Goal: Transaction & Acquisition: Book appointment/travel/reservation

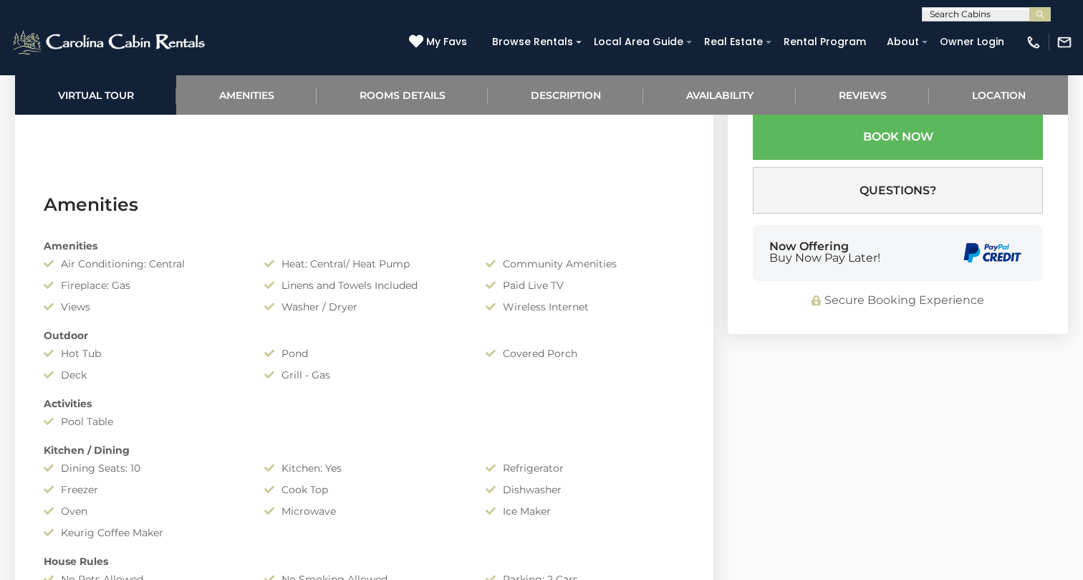
click at [663, 541] on div "Amenities Air Conditioning: Central Heat: Central/ Heat Pump Community Amenitie…" at bounding box center [364, 505] width 663 height 548
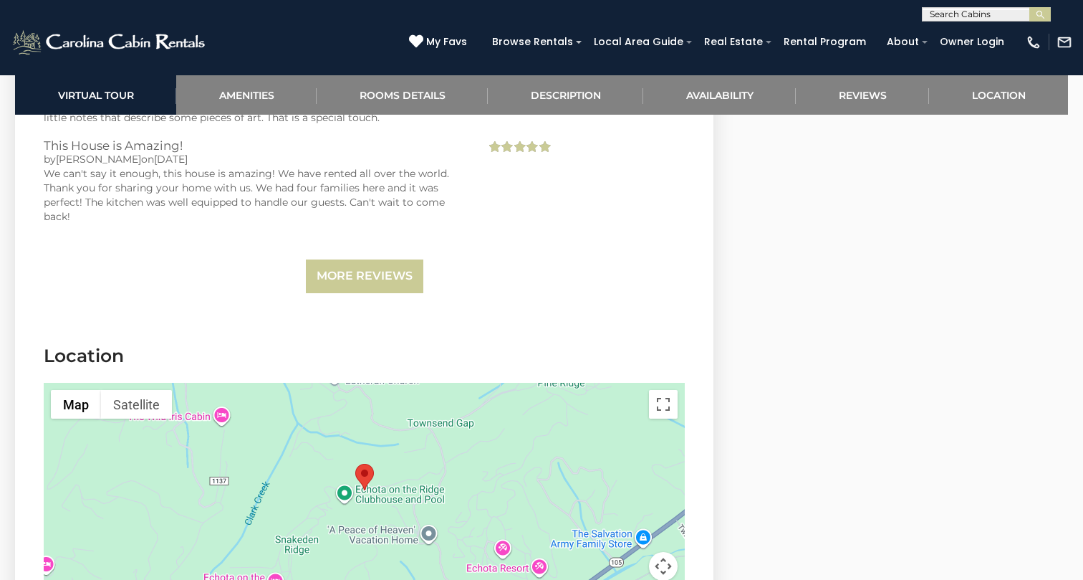
scroll to position [3677, 0]
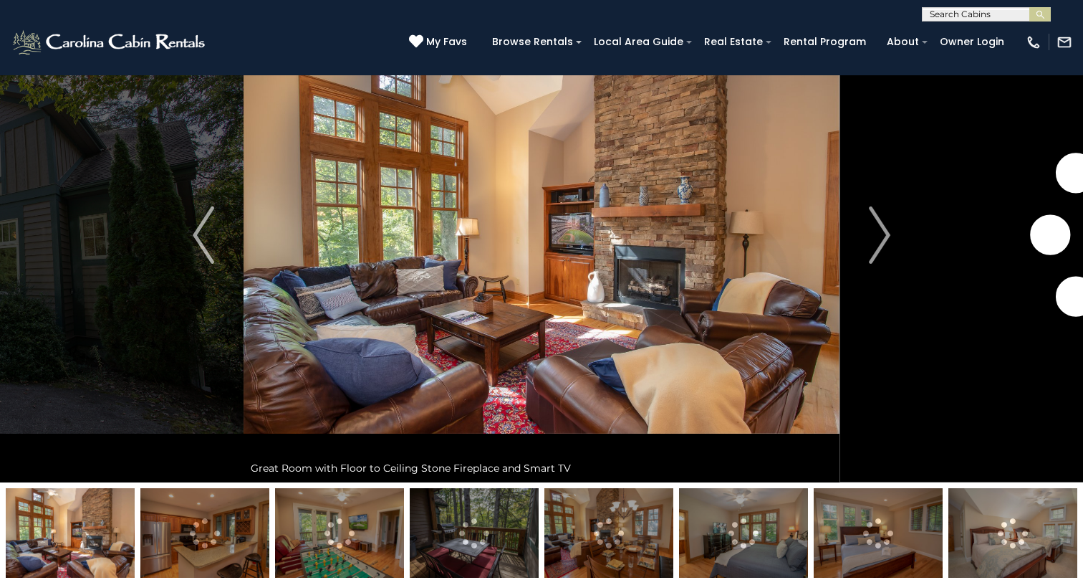
scroll to position [76, 0]
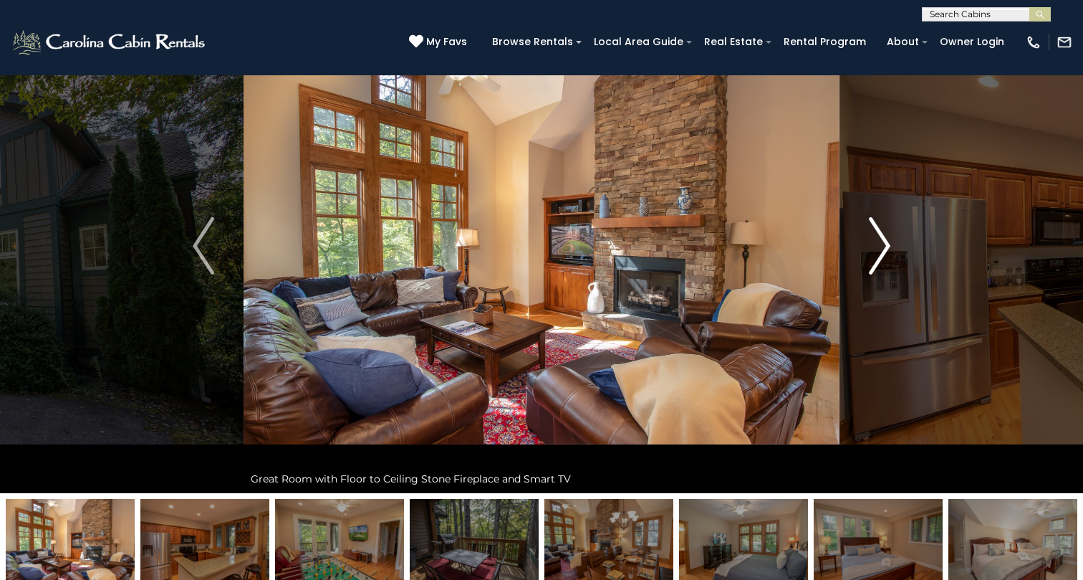
click at [876, 267] on img "Next" at bounding box center [879, 245] width 21 height 57
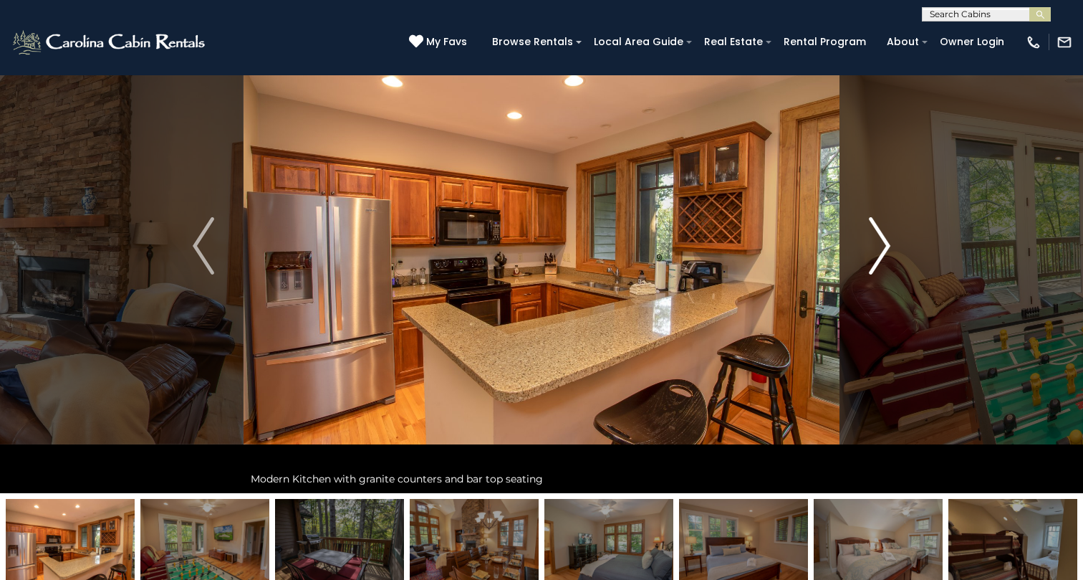
click at [876, 266] on img "Next" at bounding box center [879, 245] width 21 height 57
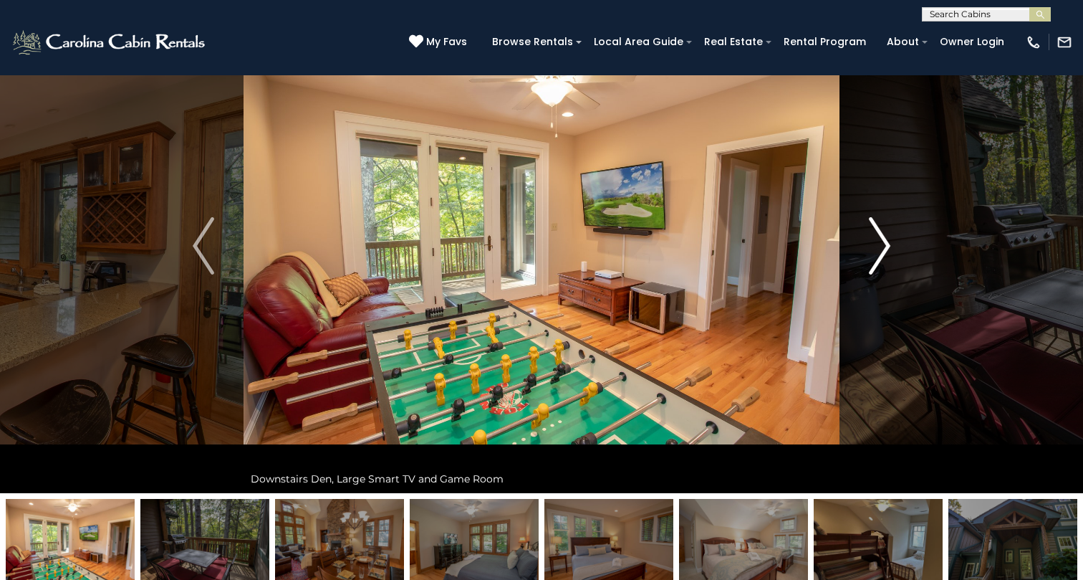
click at [875, 261] on img "Next" at bounding box center [879, 245] width 21 height 57
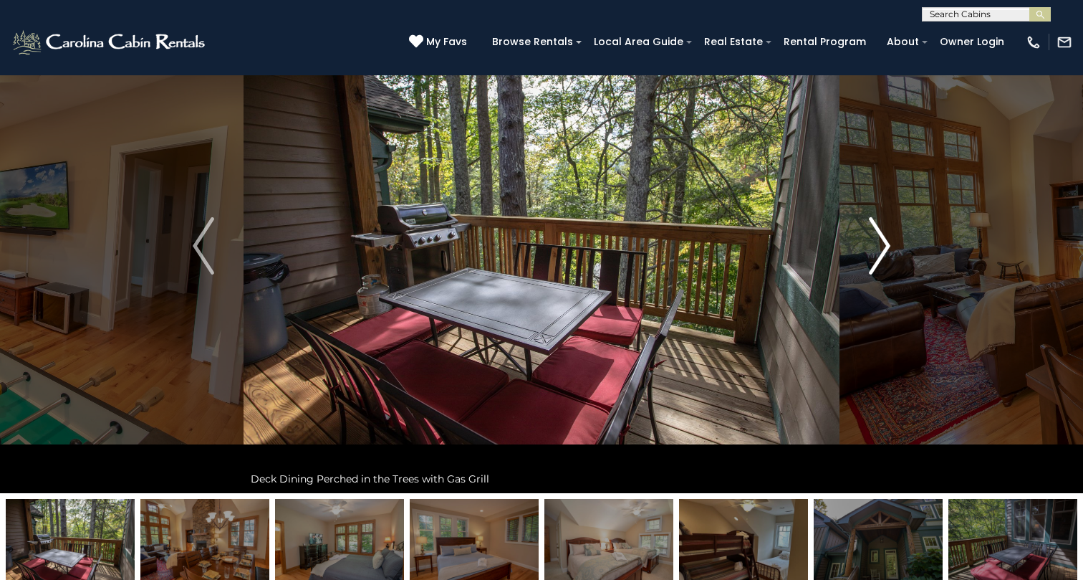
click at [878, 251] on img "Next" at bounding box center [879, 245] width 21 height 57
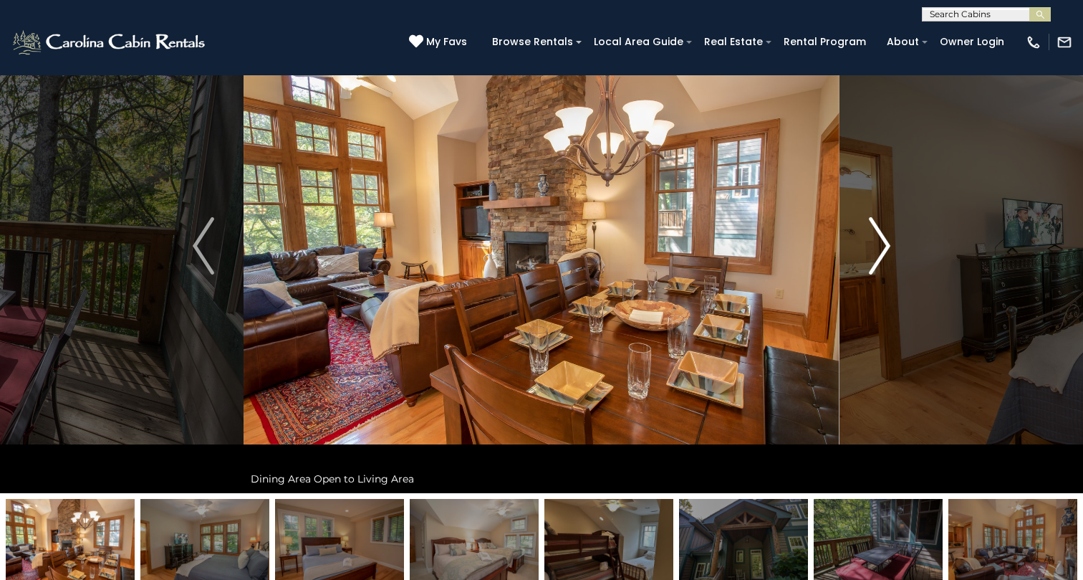
click at [878, 251] on img "Next" at bounding box center [879, 245] width 21 height 57
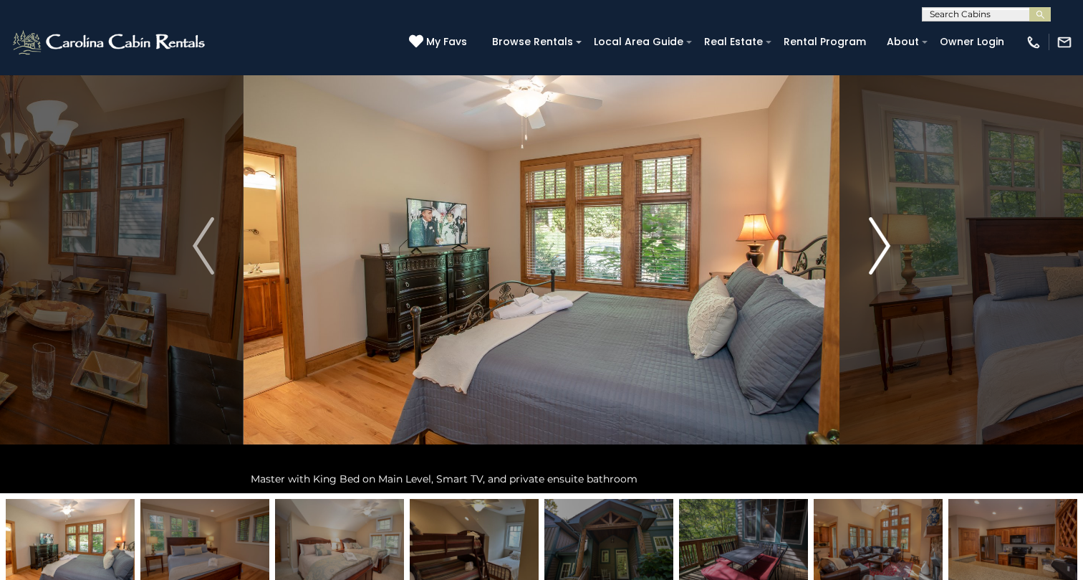
click at [878, 251] on img "Next" at bounding box center [879, 245] width 21 height 57
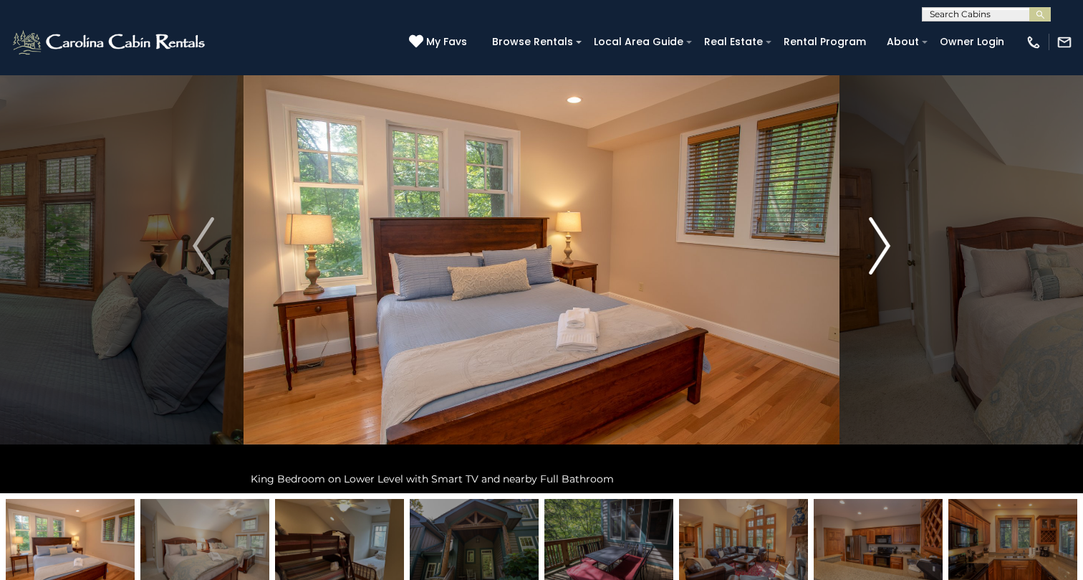
click at [878, 251] on img "Next" at bounding box center [879, 245] width 21 height 57
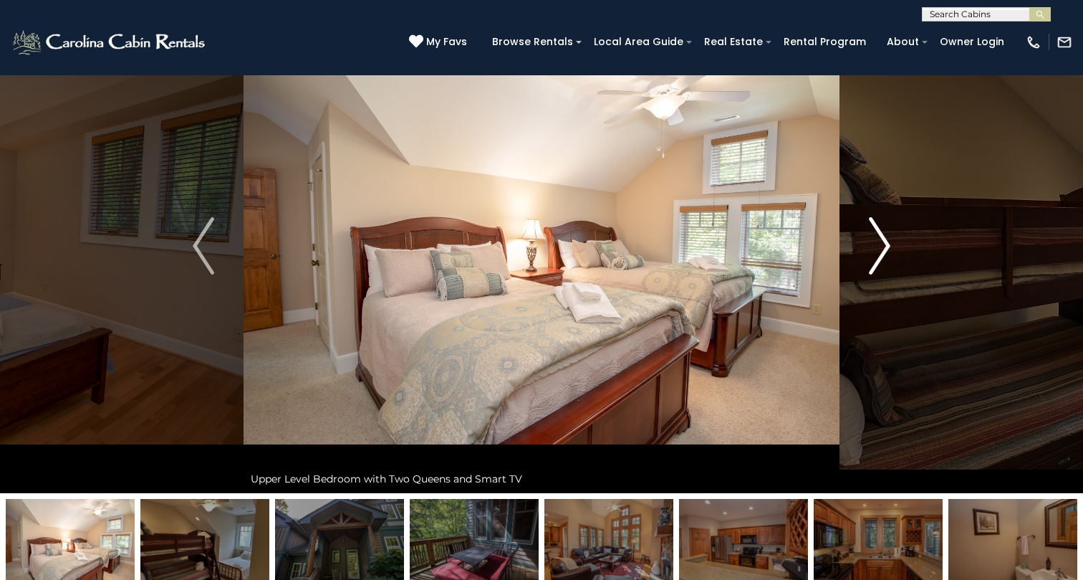
click at [878, 251] on img "Next" at bounding box center [879, 245] width 21 height 57
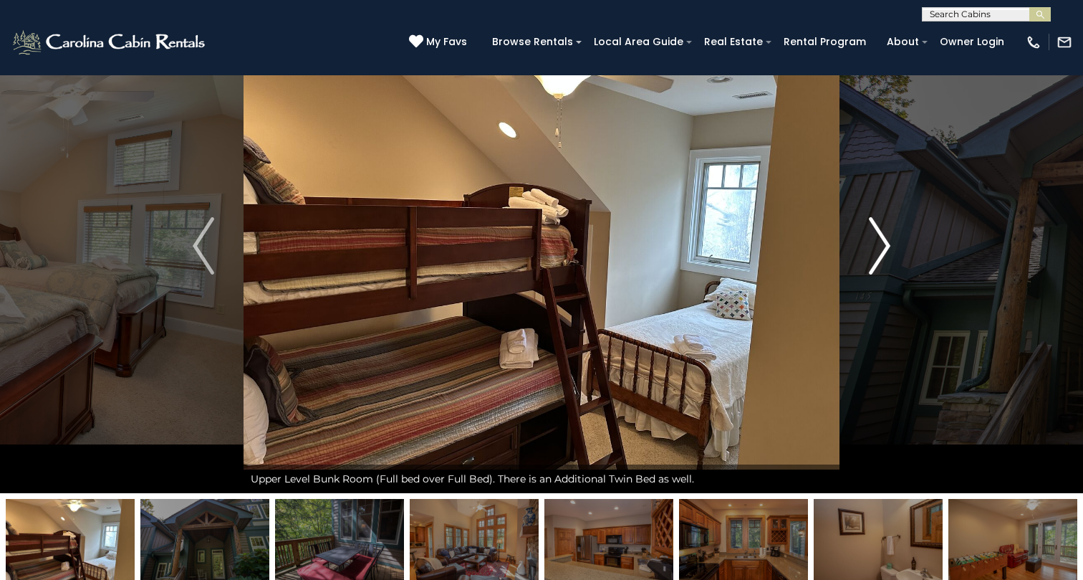
click at [878, 251] on img "Next" at bounding box center [879, 245] width 21 height 57
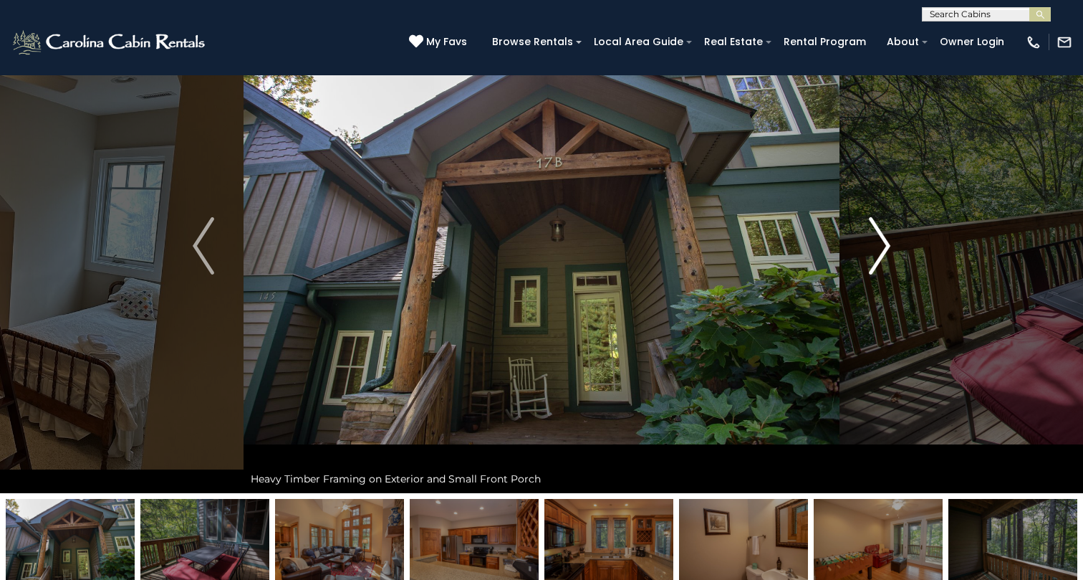
click at [878, 251] on img "Next" at bounding box center [879, 245] width 21 height 57
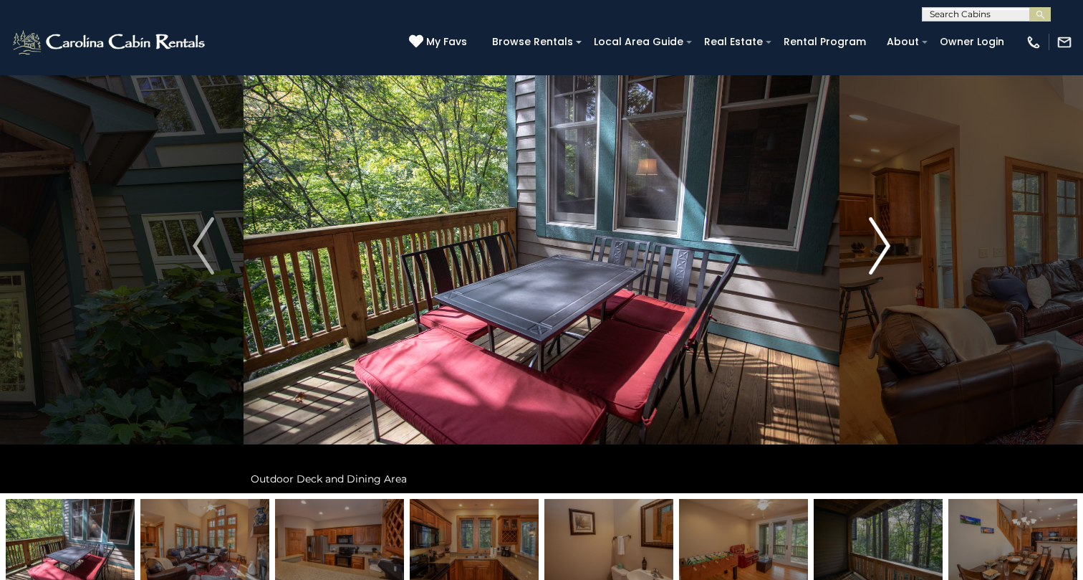
scroll to position [89, 0]
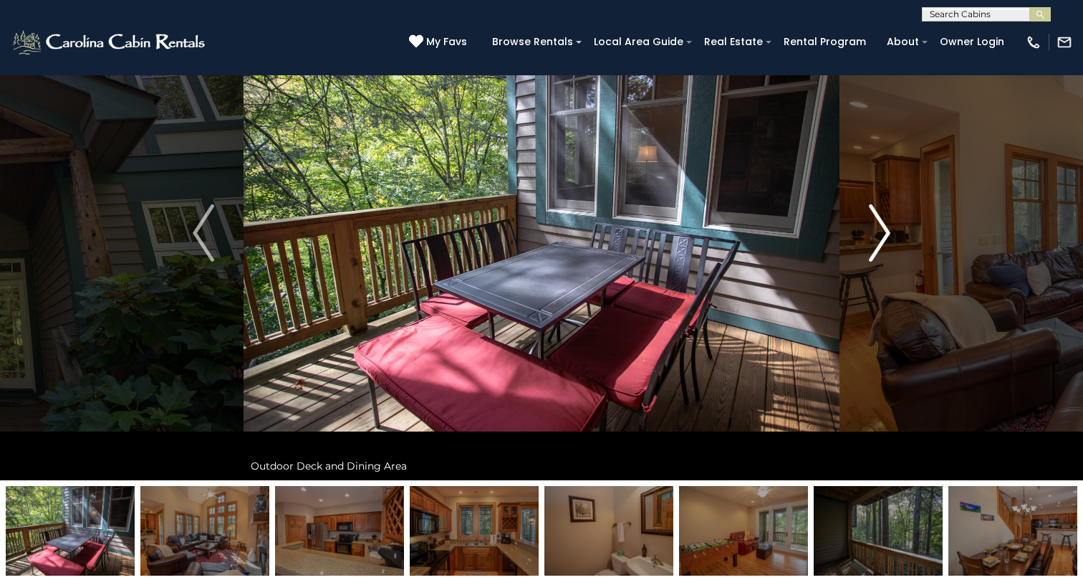
click at [877, 243] on img "Next" at bounding box center [879, 232] width 21 height 57
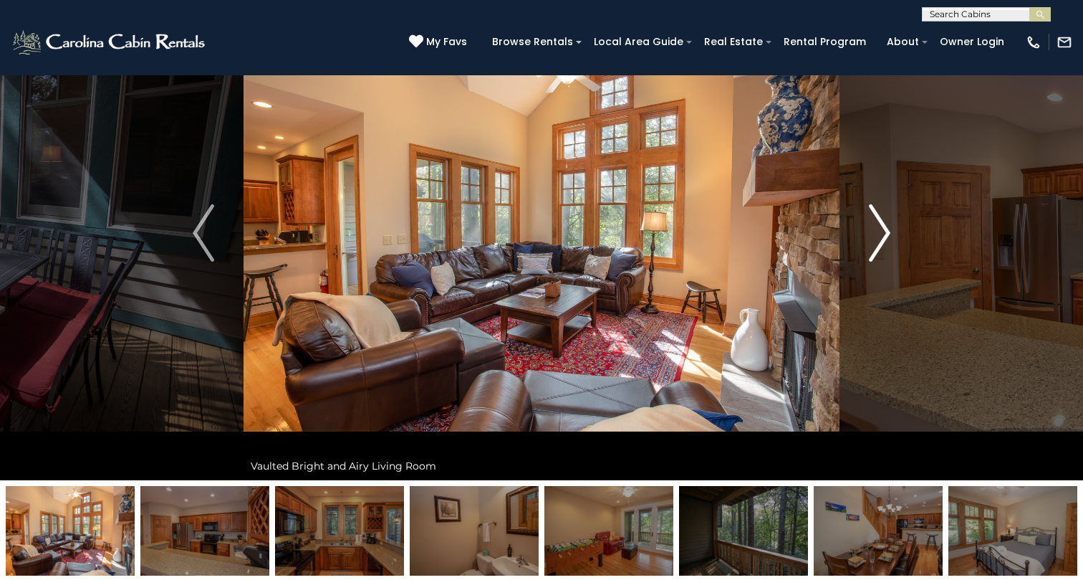
click at [873, 237] on img "Next" at bounding box center [879, 232] width 21 height 57
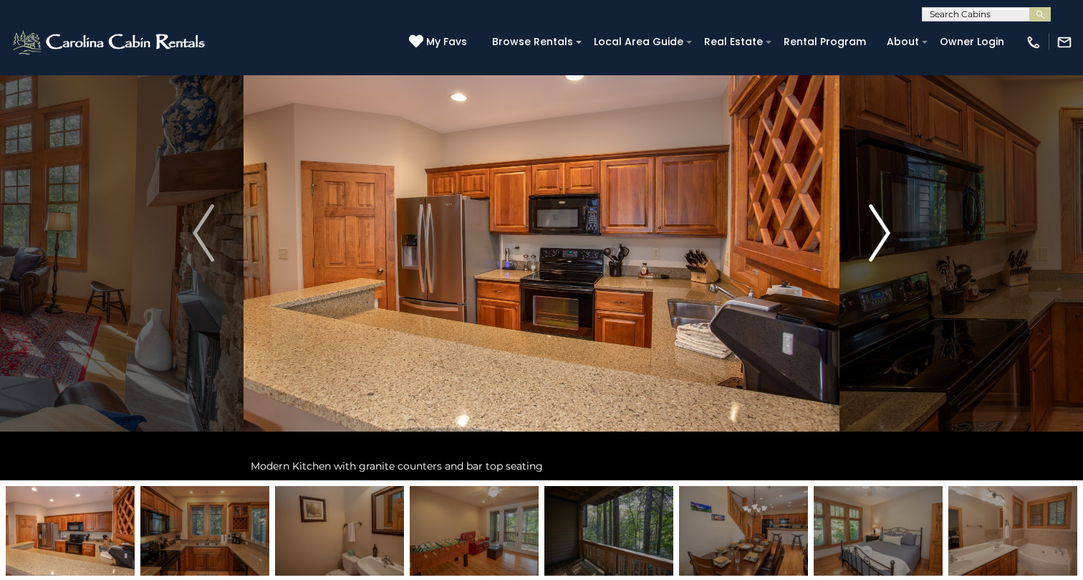
click at [873, 237] on img "Next" at bounding box center [879, 232] width 21 height 57
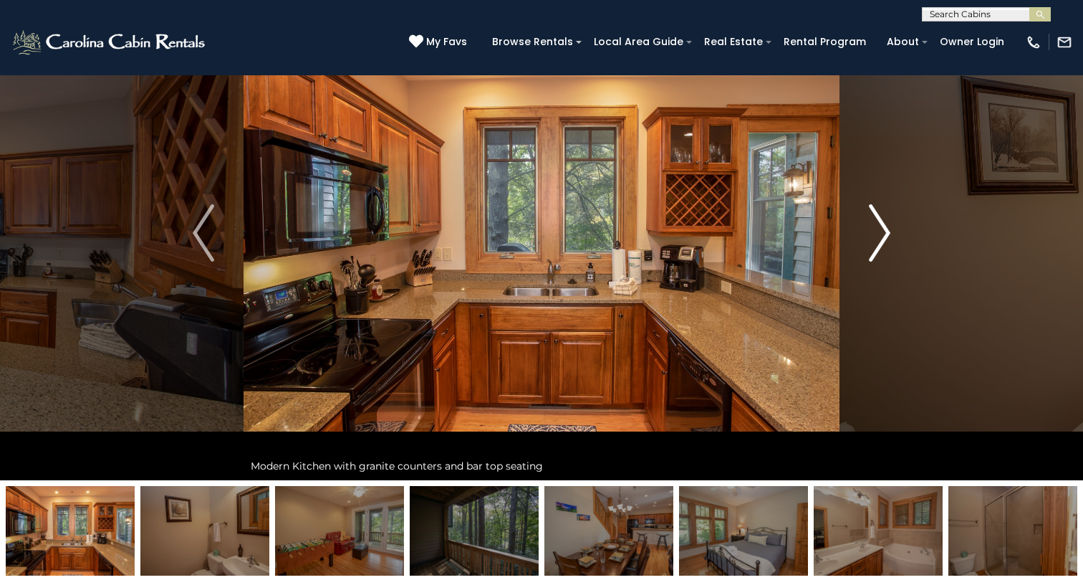
click at [873, 237] on img "Next" at bounding box center [879, 232] width 21 height 57
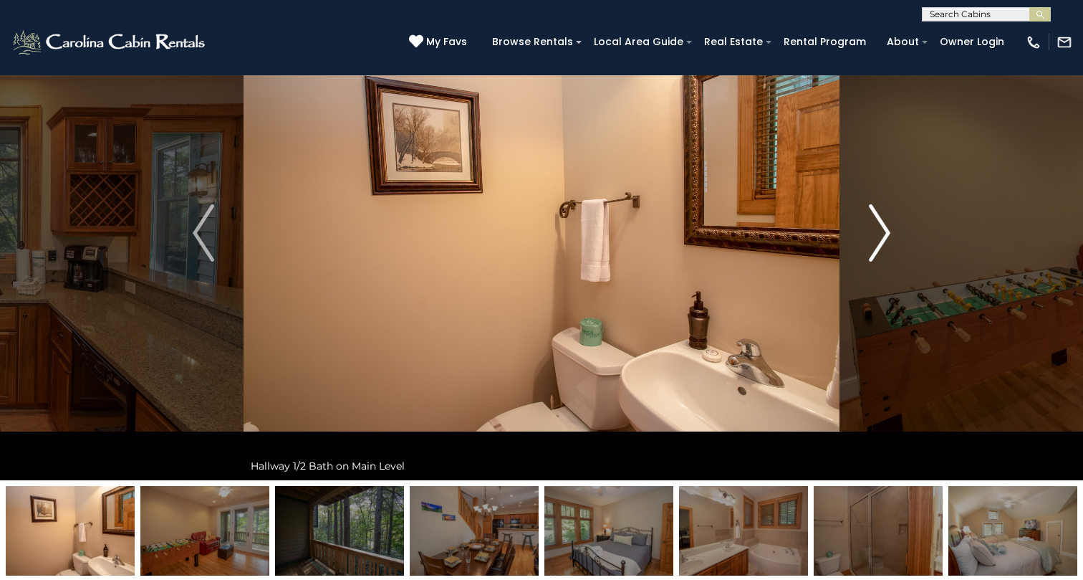
click at [873, 237] on img "Next" at bounding box center [879, 232] width 21 height 57
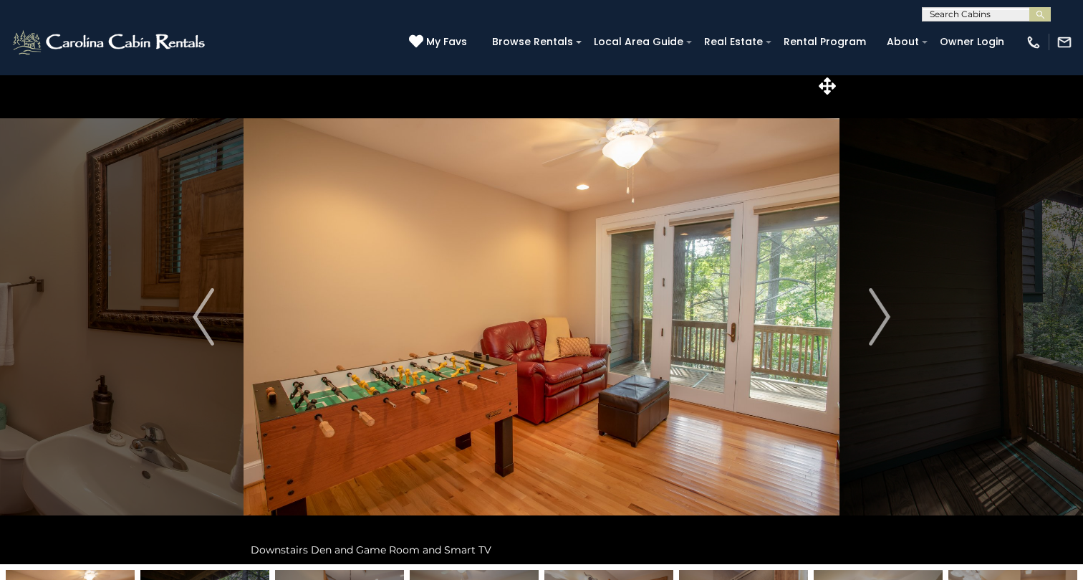
scroll to position [4, 0]
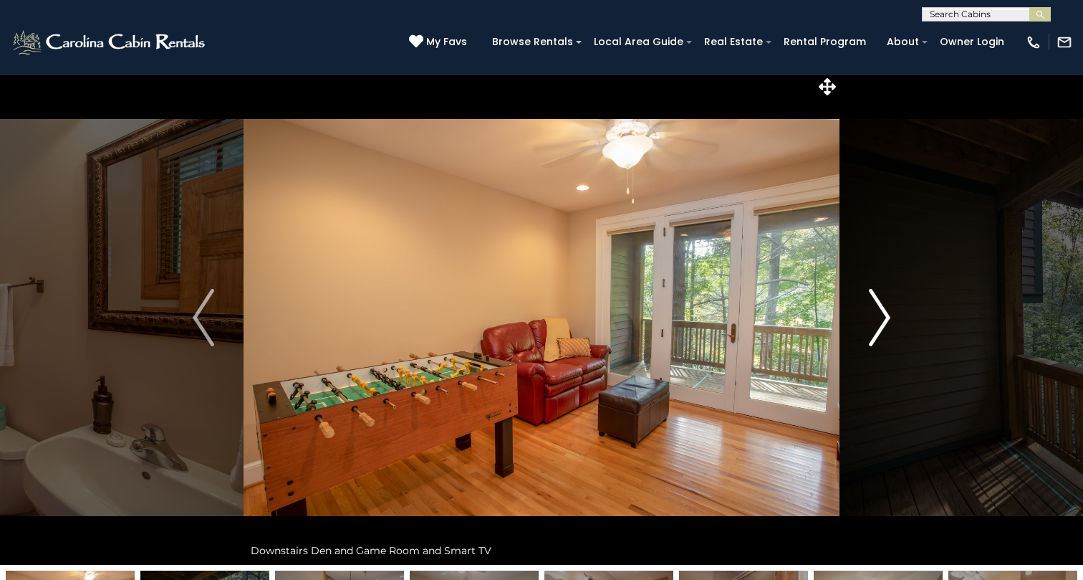
click at [887, 316] on img "Next" at bounding box center [879, 317] width 21 height 57
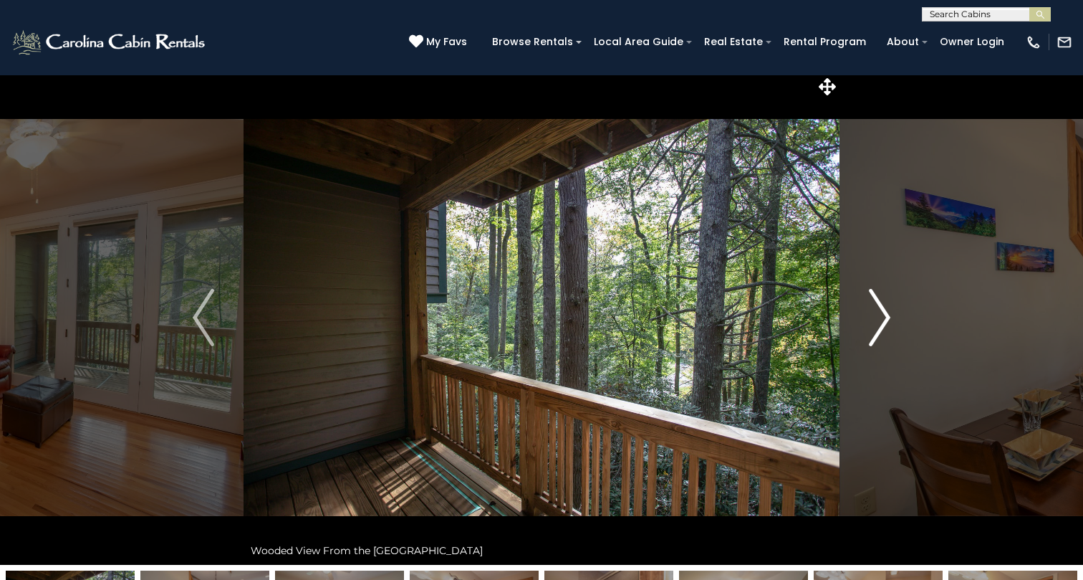
click at [883, 324] on img "Next" at bounding box center [879, 317] width 21 height 57
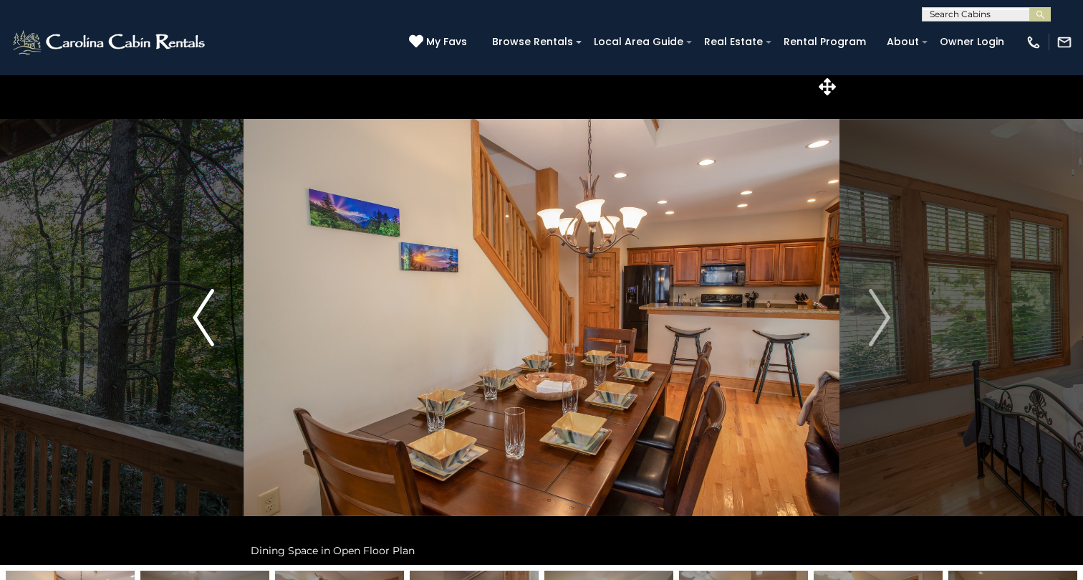
click at [194, 311] on img "Previous" at bounding box center [203, 317] width 21 height 57
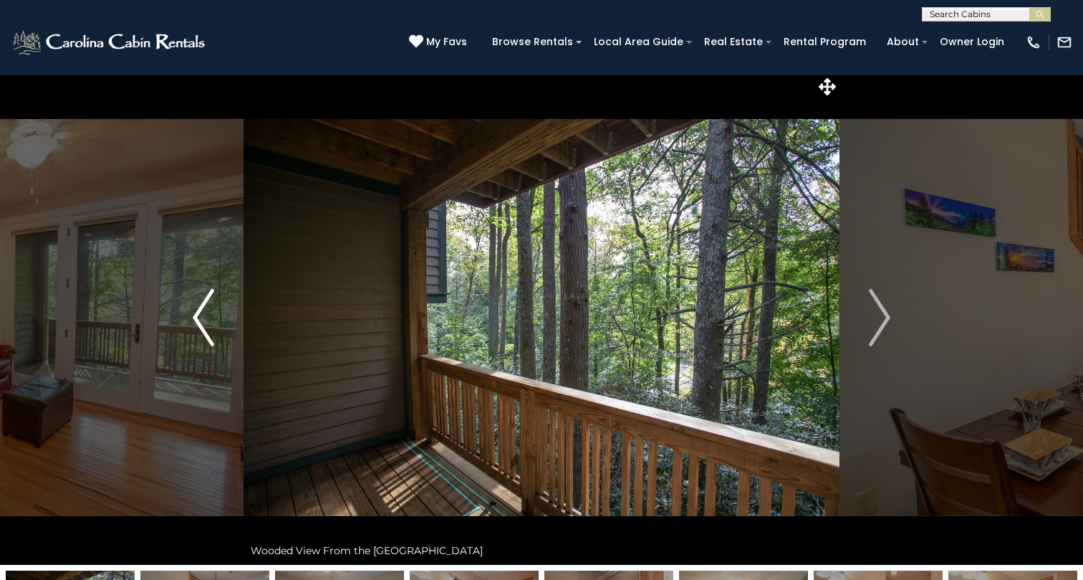
click at [194, 315] on img "Previous" at bounding box center [203, 317] width 21 height 57
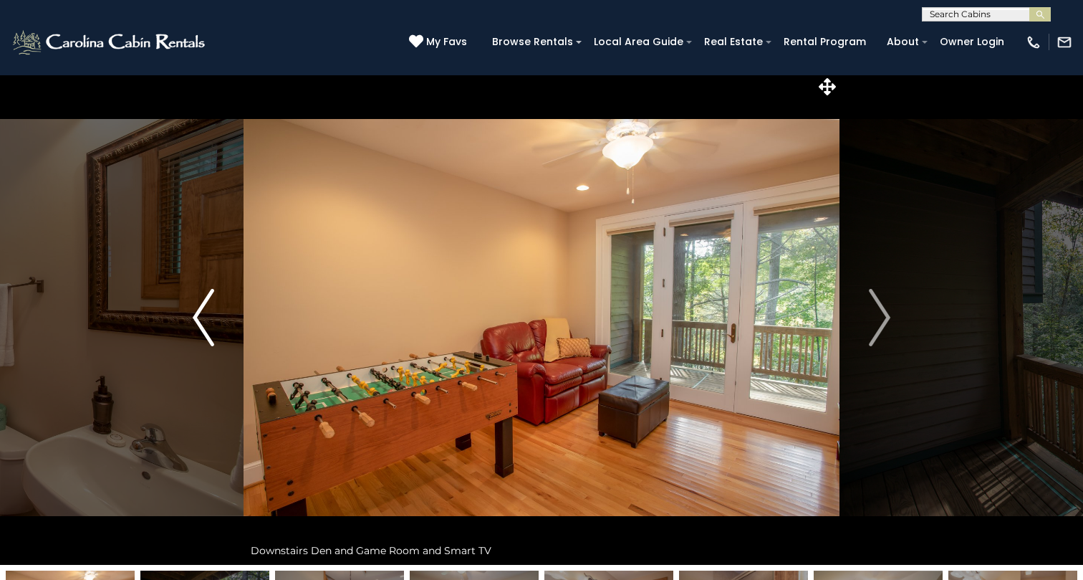
click at [203, 335] on img "Previous" at bounding box center [203, 317] width 21 height 57
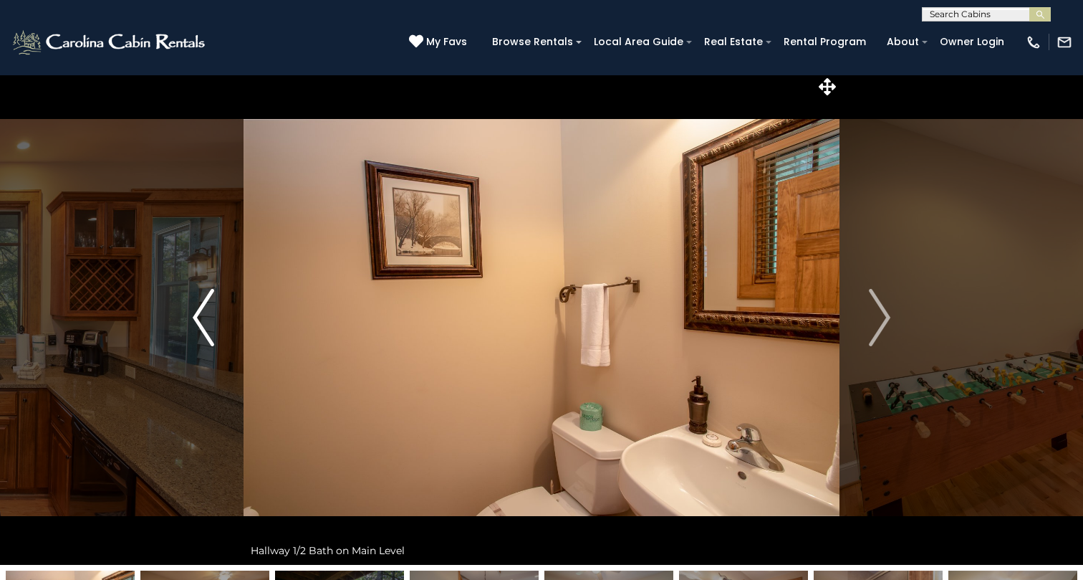
click at [203, 335] on img "Previous" at bounding box center [203, 317] width 21 height 57
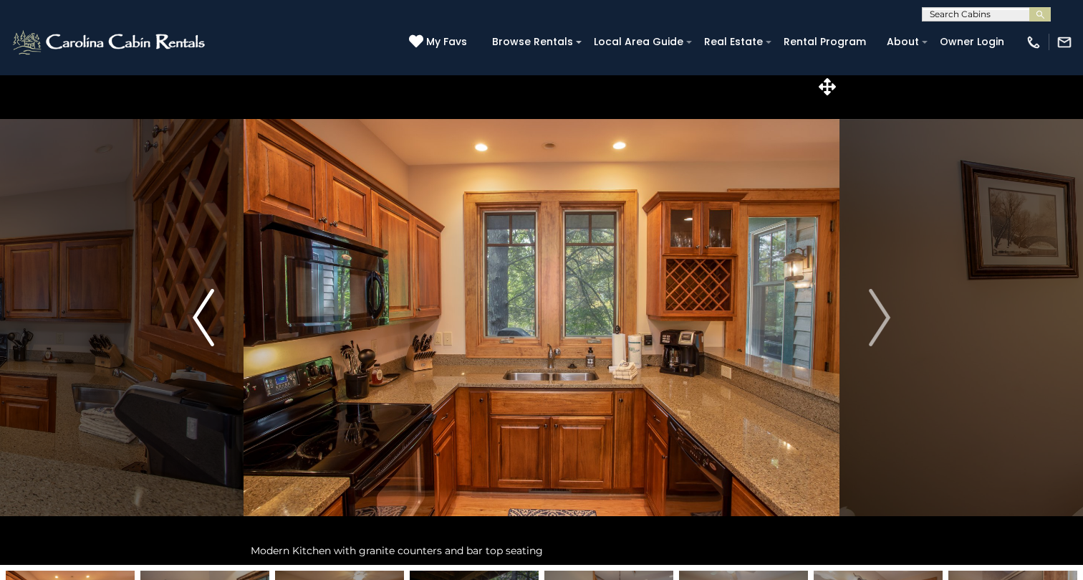
click at [203, 335] on img "Previous" at bounding box center [203, 317] width 21 height 57
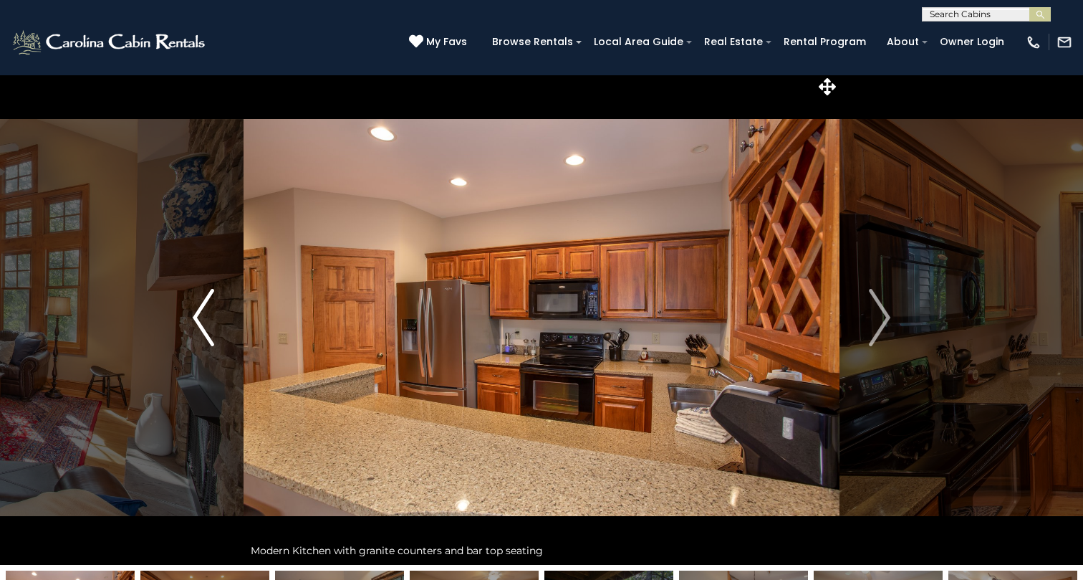
click at [203, 335] on img "Previous" at bounding box center [203, 317] width 21 height 57
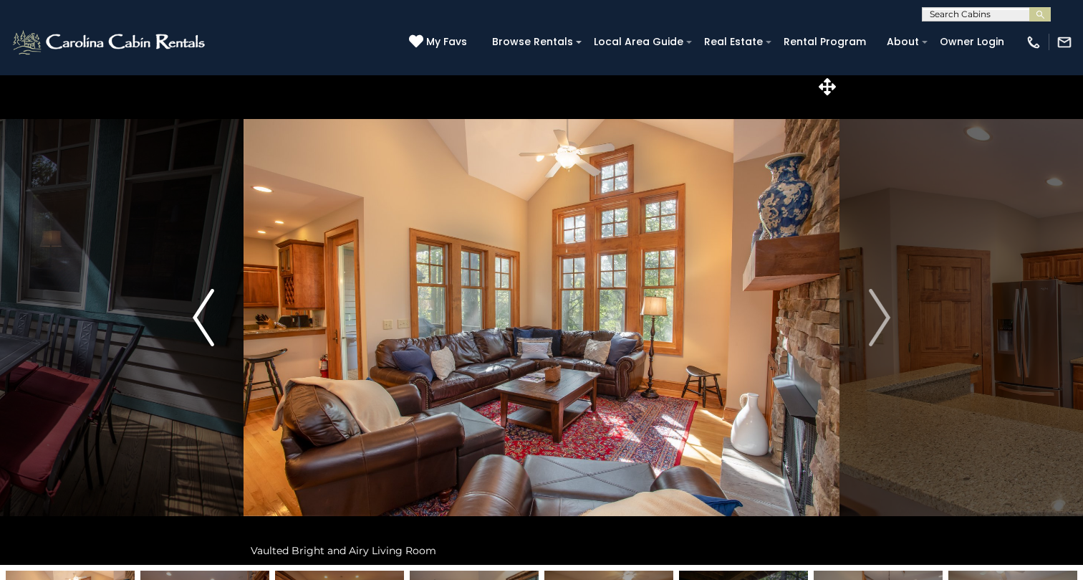
click at [203, 335] on img "Previous" at bounding box center [203, 317] width 21 height 57
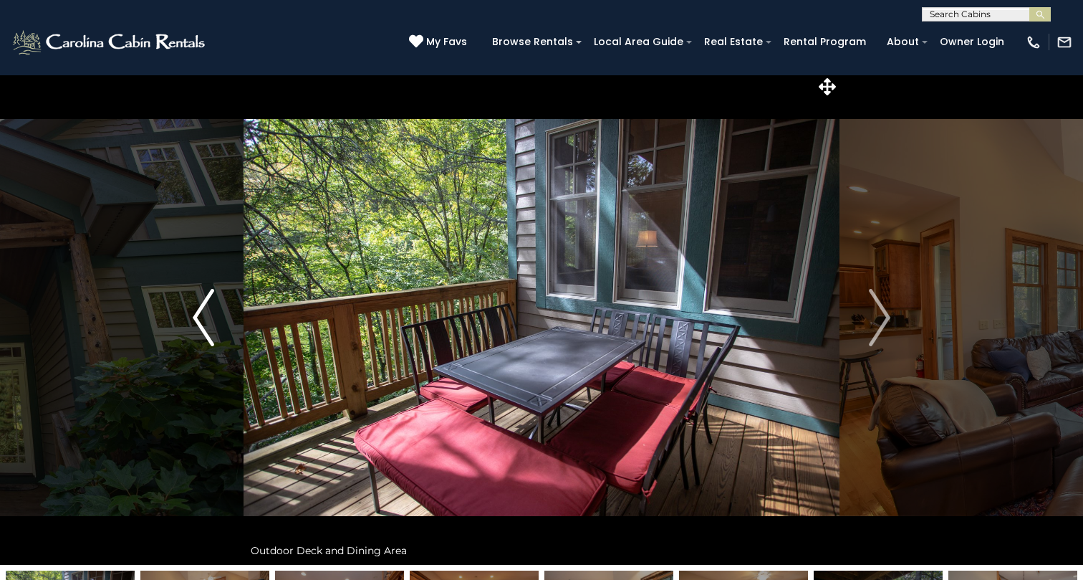
click at [203, 335] on img "Previous" at bounding box center [203, 317] width 21 height 57
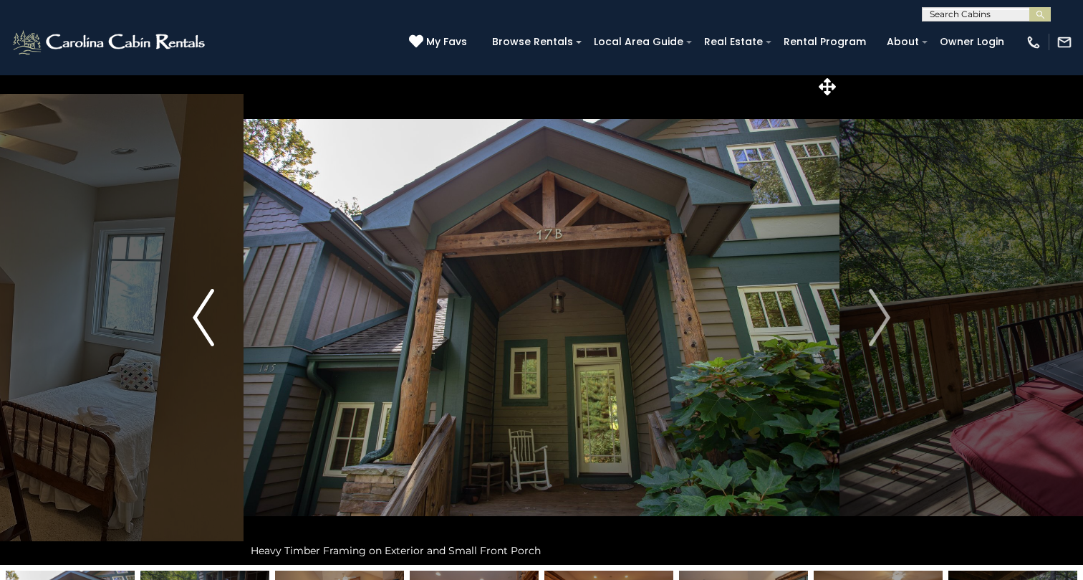
click at [203, 335] on img "Previous" at bounding box center [203, 317] width 21 height 57
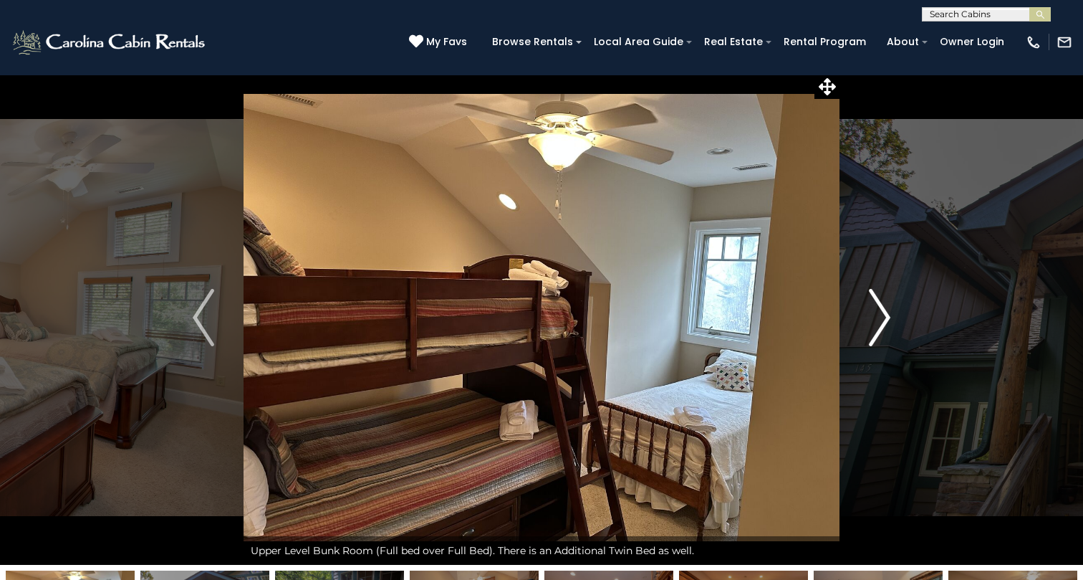
click at [897, 313] on button "Next" at bounding box center [880, 317] width 80 height 494
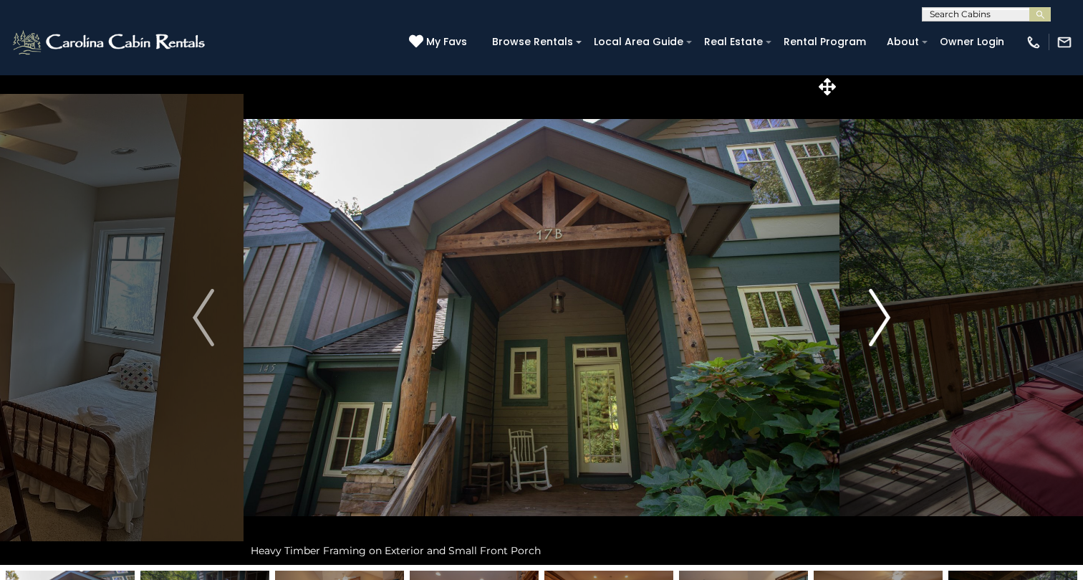
click at [889, 307] on img "Next" at bounding box center [879, 317] width 21 height 57
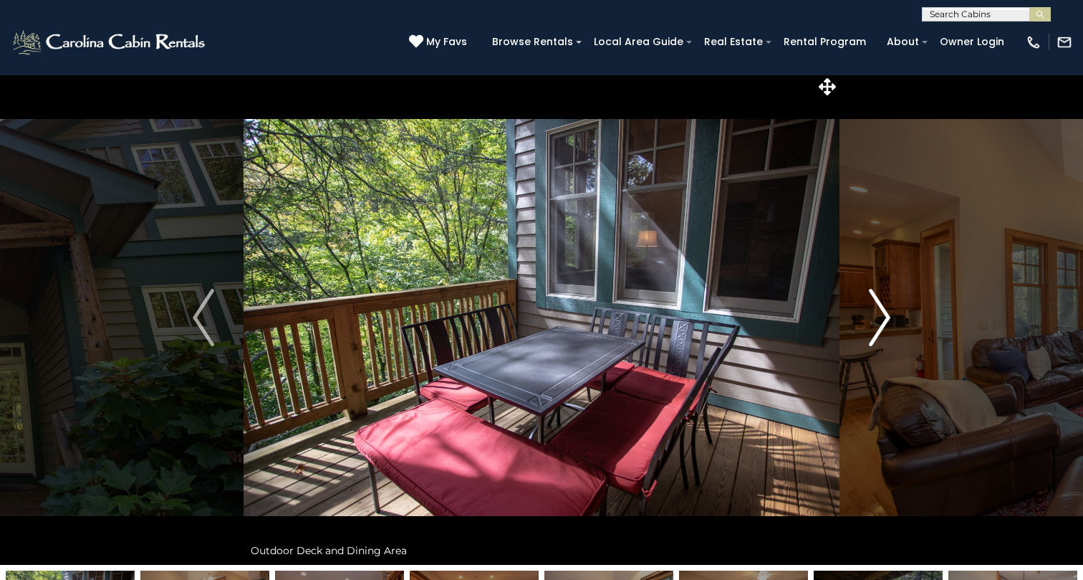
click at [888, 308] on img "Next" at bounding box center [879, 317] width 21 height 57
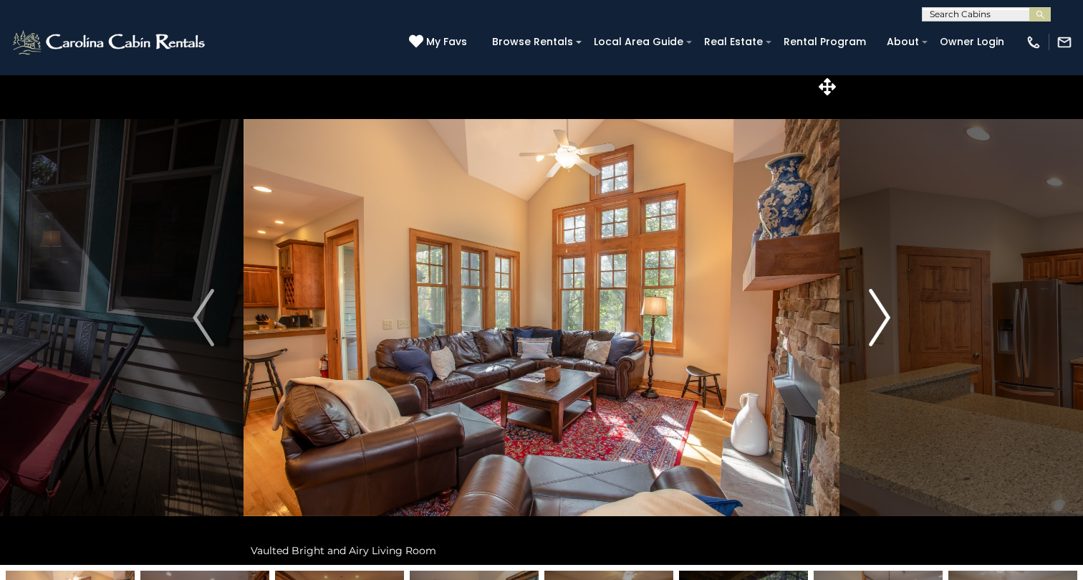
click at [888, 308] on img "Next" at bounding box center [879, 317] width 21 height 57
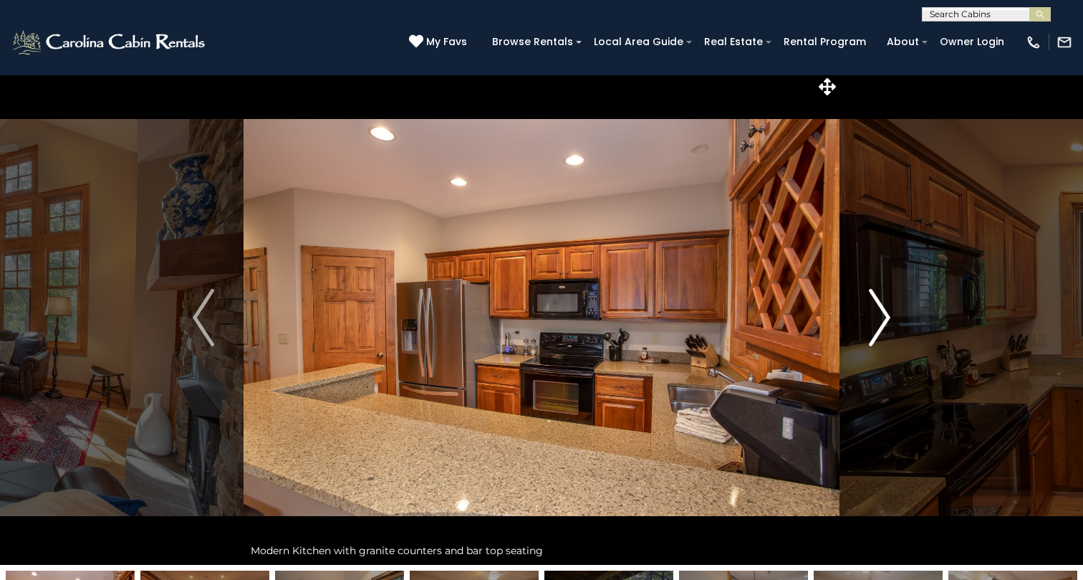
click at [888, 308] on img "Next" at bounding box center [879, 317] width 21 height 57
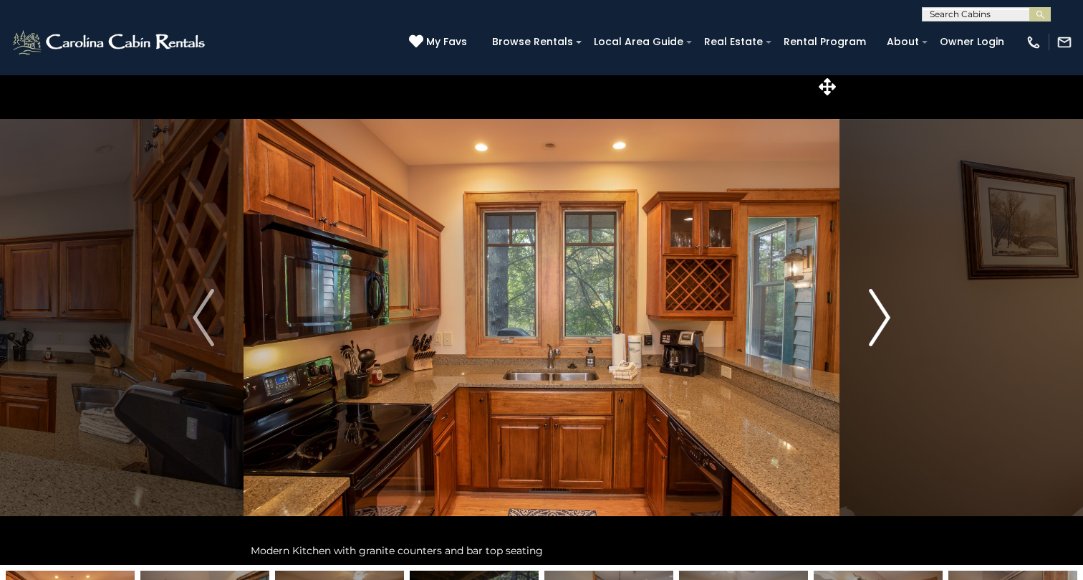
click at [888, 308] on img "Next" at bounding box center [879, 317] width 21 height 57
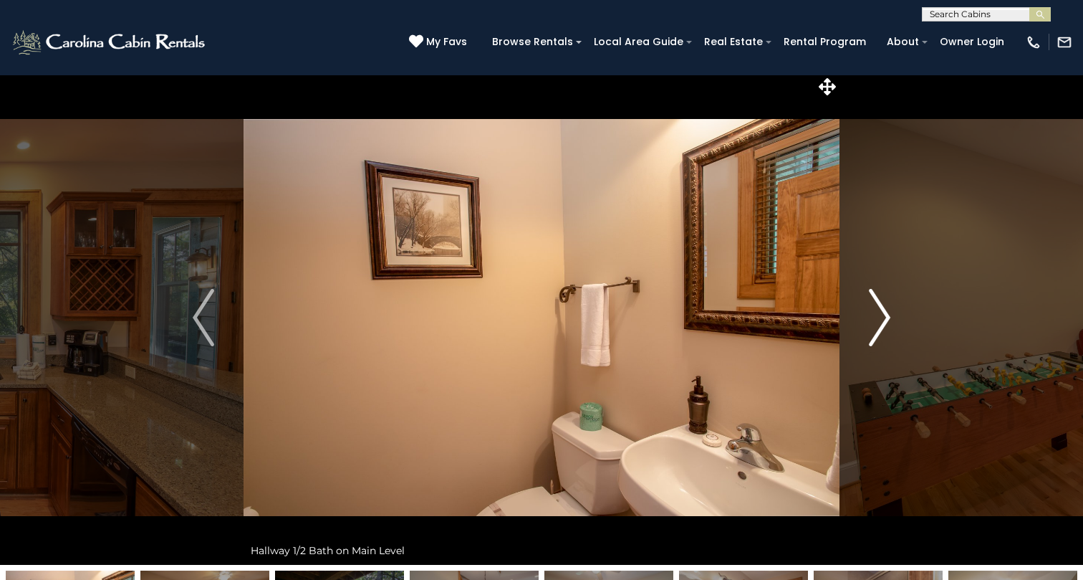
click at [888, 308] on img "Next" at bounding box center [879, 317] width 21 height 57
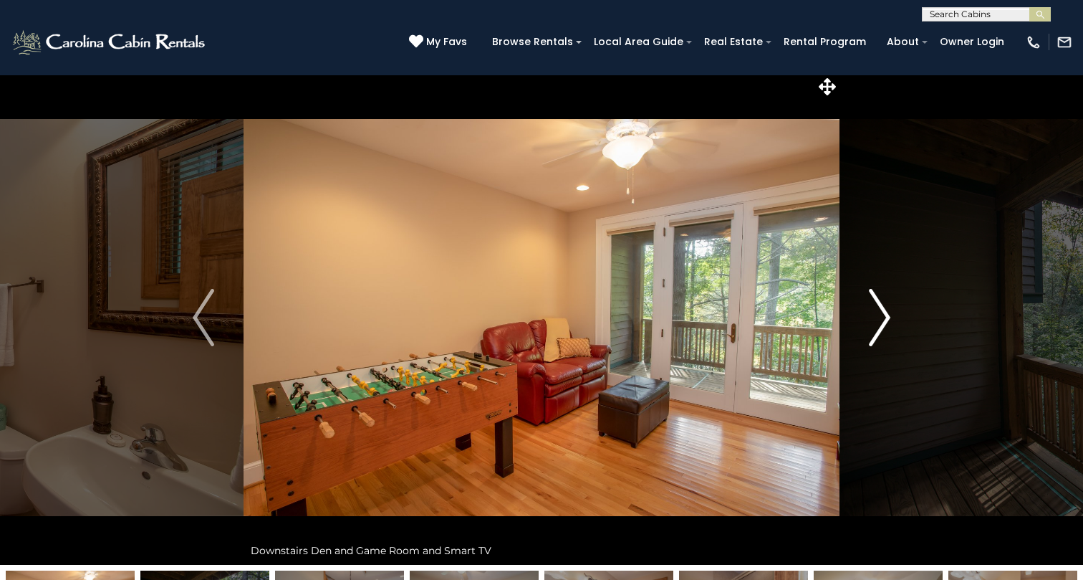
click at [888, 308] on img "Next" at bounding box center [879, 317] width 21 height 57
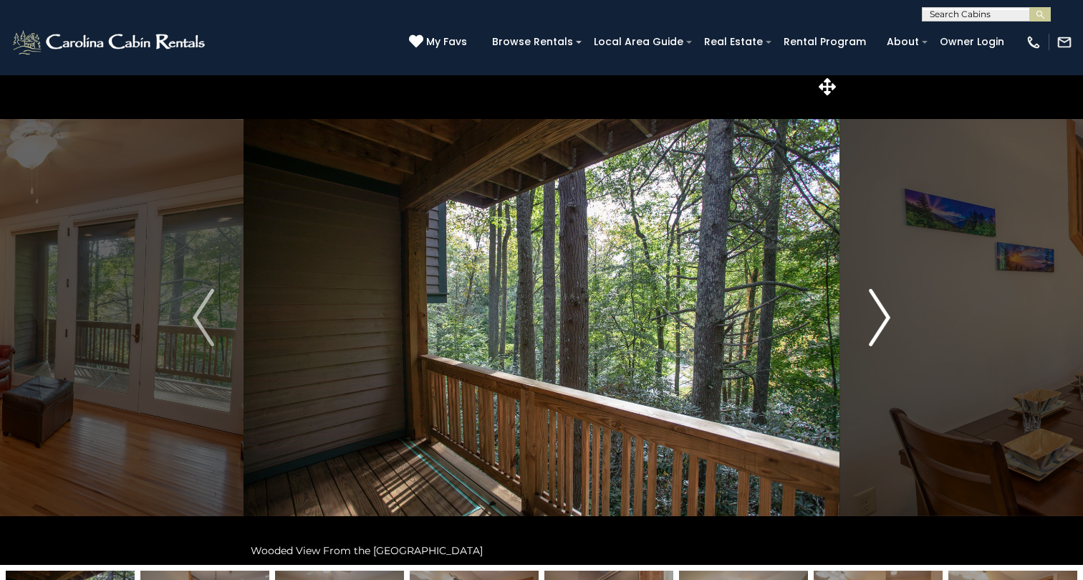
click at [888, 308] on img "Next" at bounding box center [879, 317] width 21 height 57
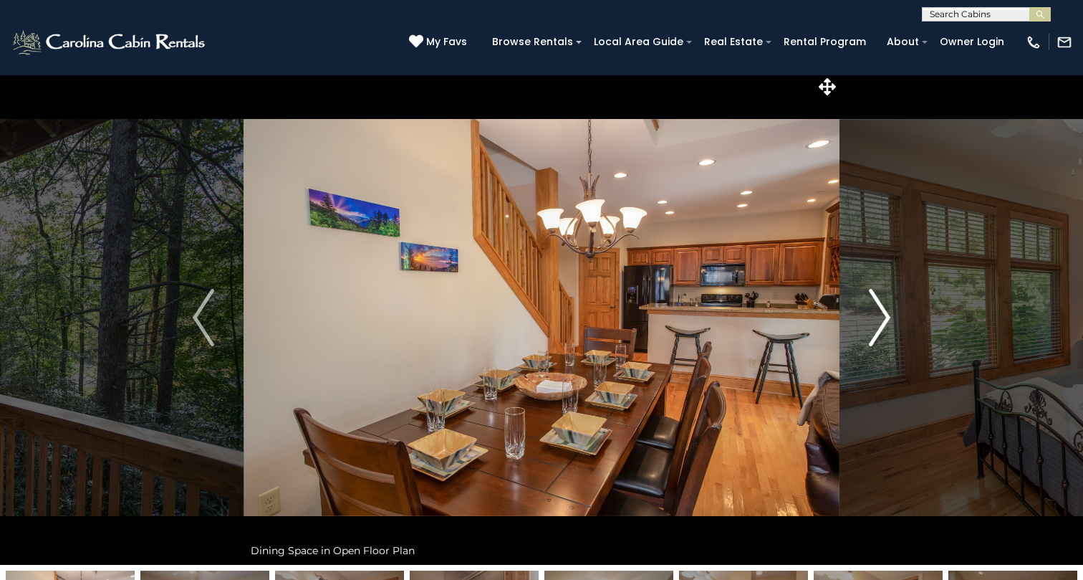
click at [888, 309] on img "Next" at bounding box center [879, 317] width 21 height 57
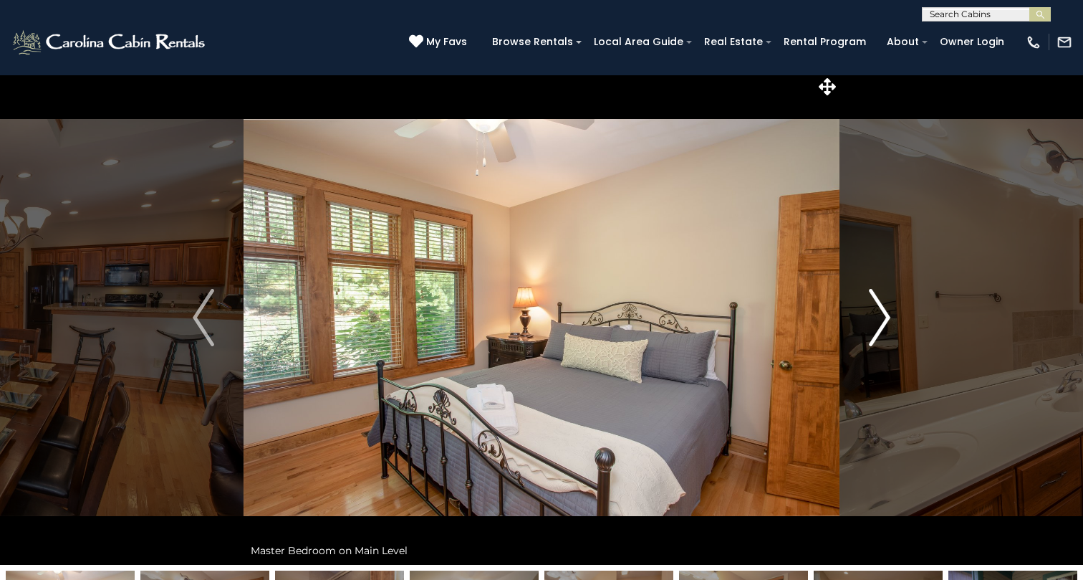
click at [888, 309] on img "Next" at bounding box center [879, 317] width 21 height 57
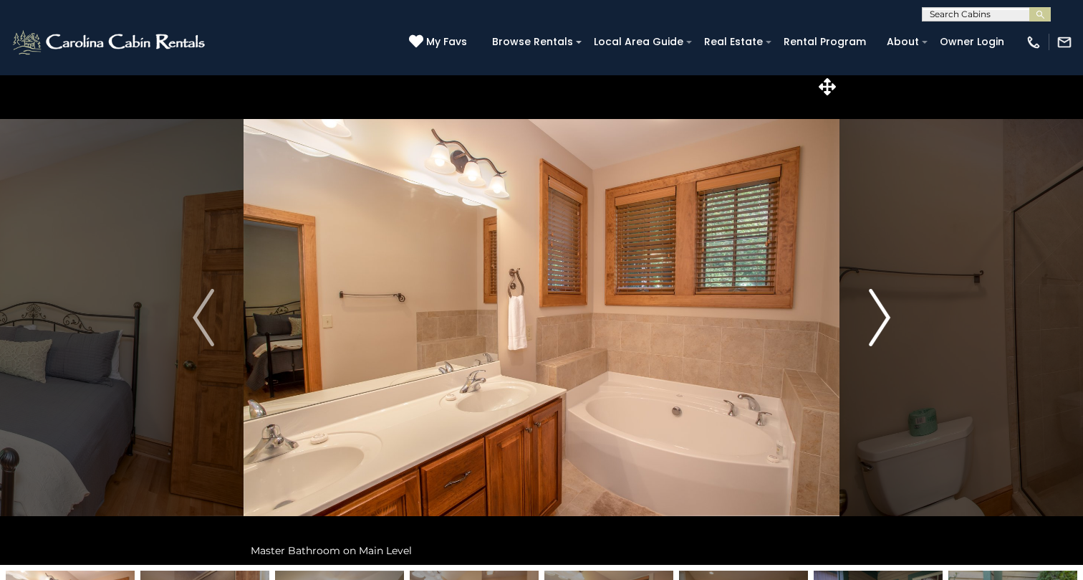
click at [888, 309] on img "Next" at bounding box center [879, 317] width 21 height 57
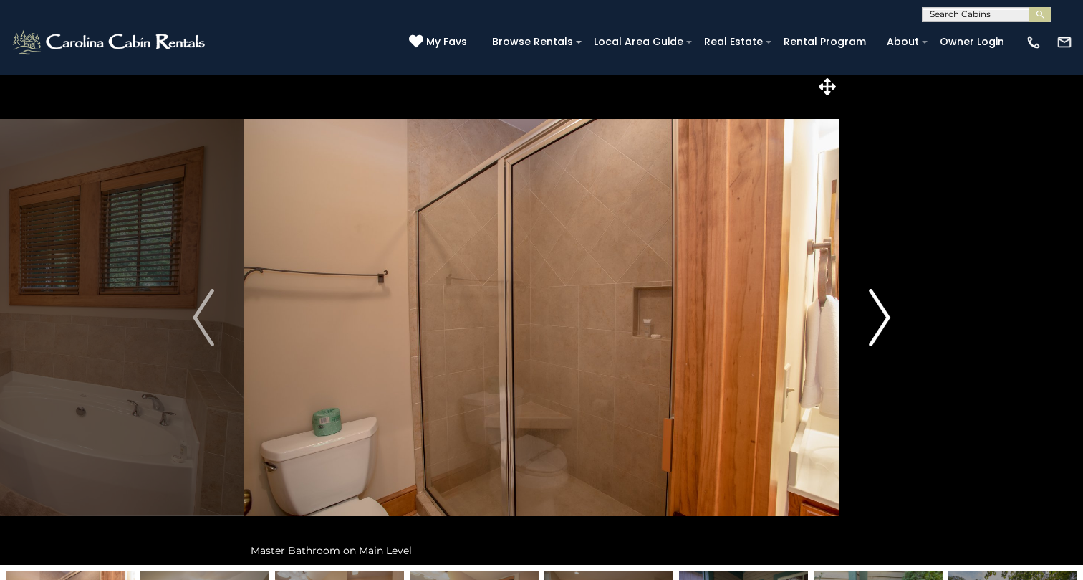
click at [888, 309] on img "Next" at bounding box center [879, 317] width 21 height 57
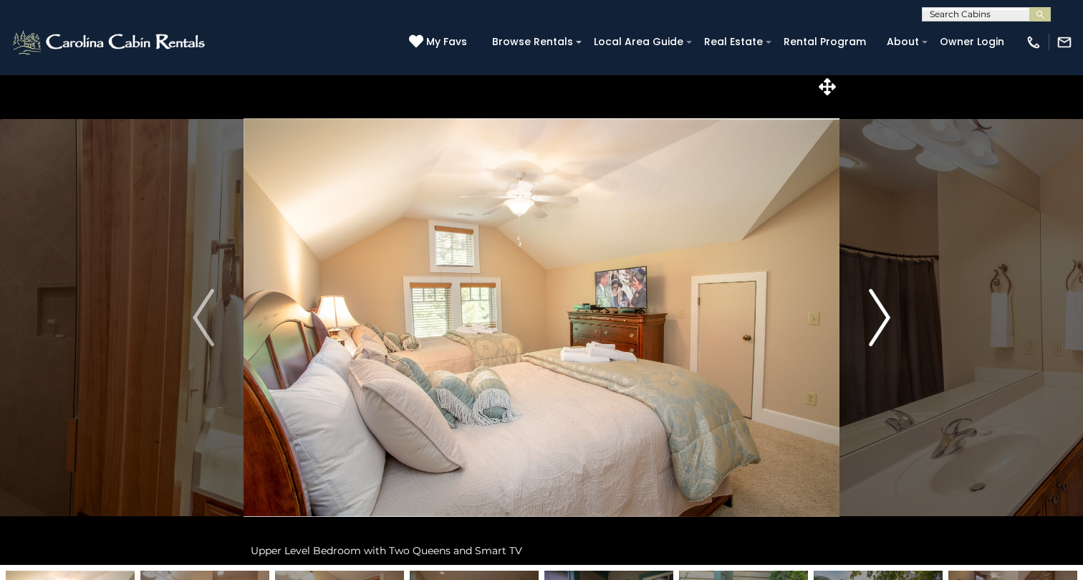
click at [888, 309] on img "Next" at bounding box center [879, 317] width 21 height 57
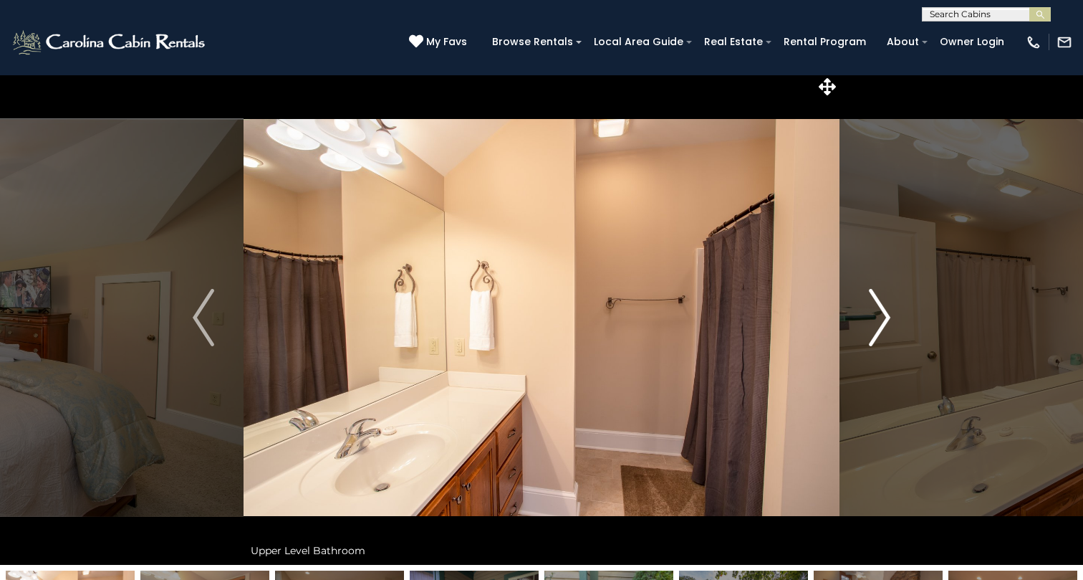
click at [888, 309] on img "Next" at bounding box center [879, 317] width 21 height 57
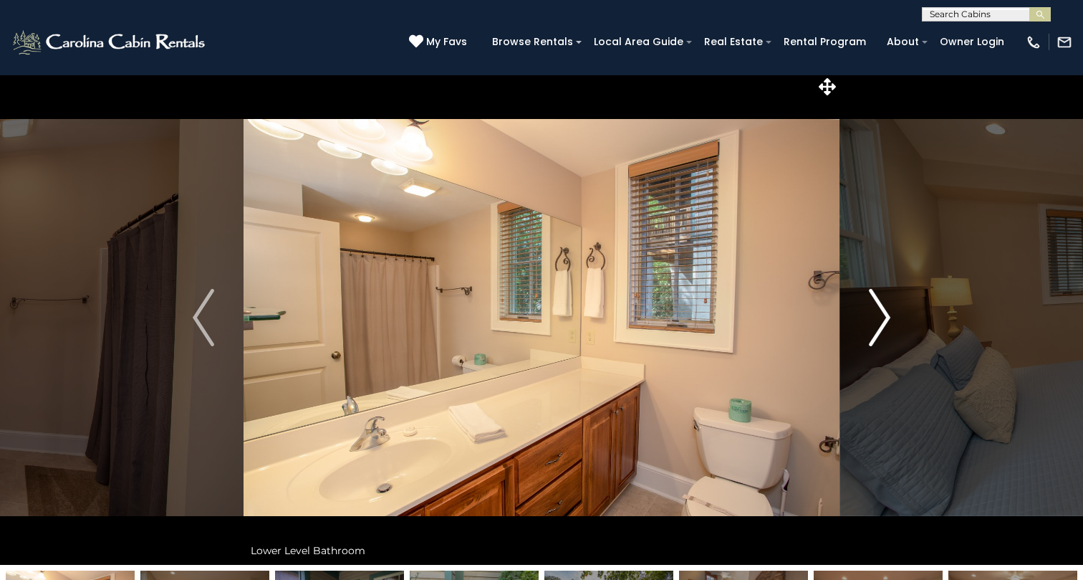
click at [888, 309] on img "Next" at bounding box center [879, 317] width 21 height 57
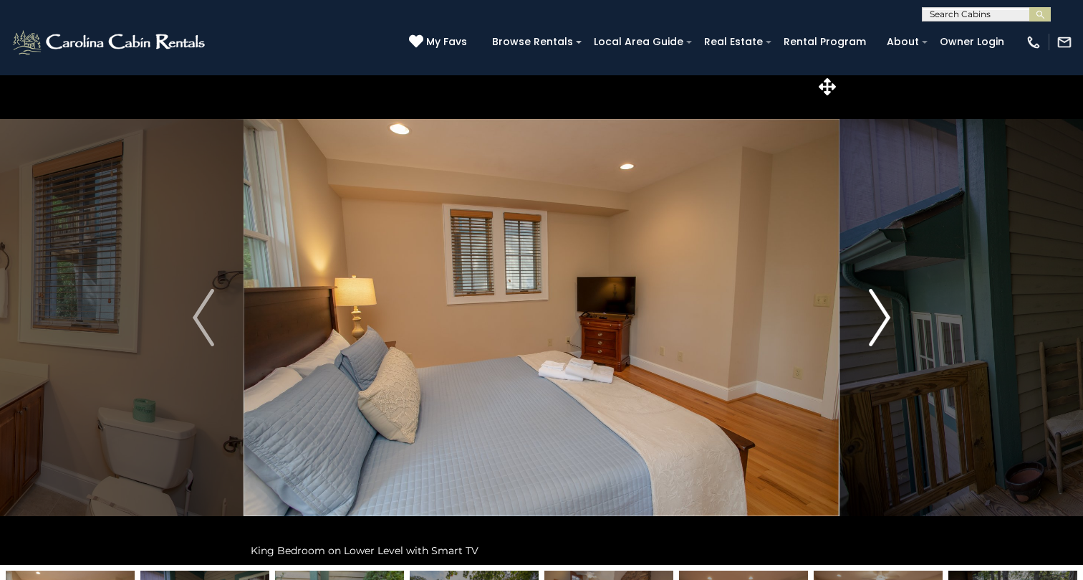
click at [888, 309] on img "Next" at bounding box center [879, 317] width 21 height 57
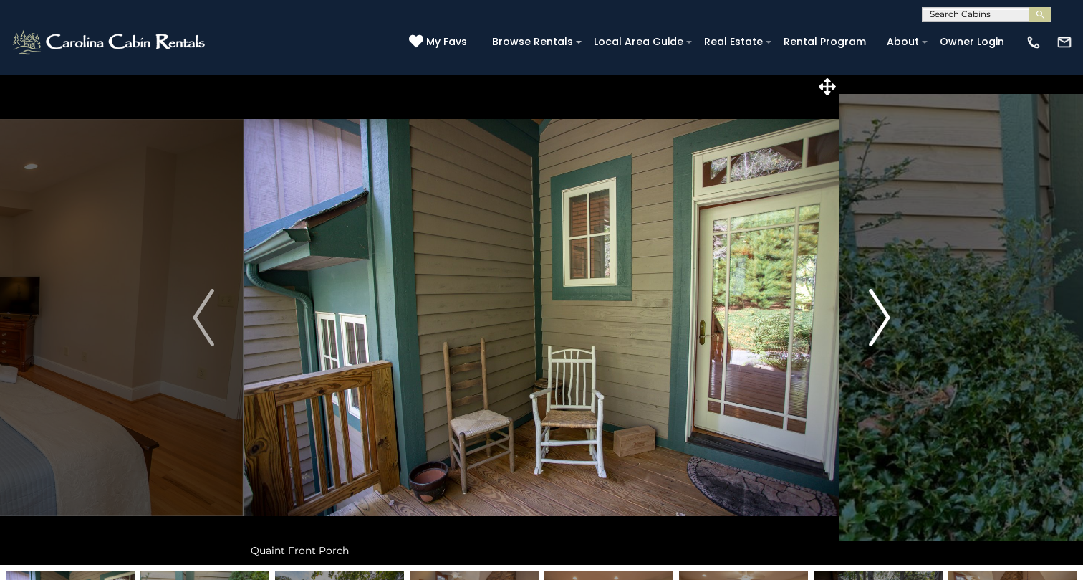
click at [888, 309] on img "Next" at bounding box center [879, 317] width 21 height 57
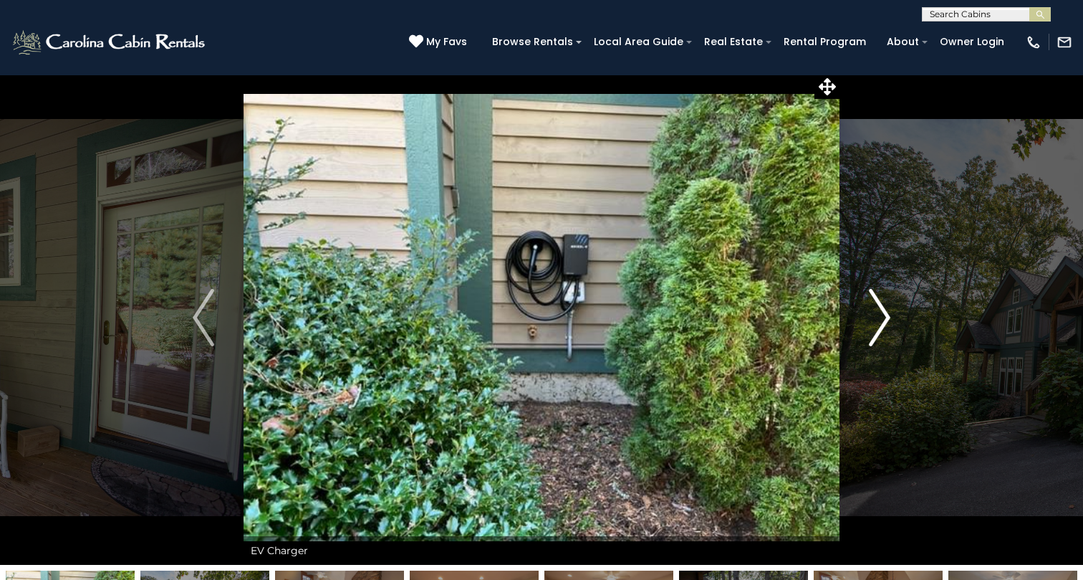
click at [887, 320] on img "Next" at bounding box center [879, 317] width 21 height 57
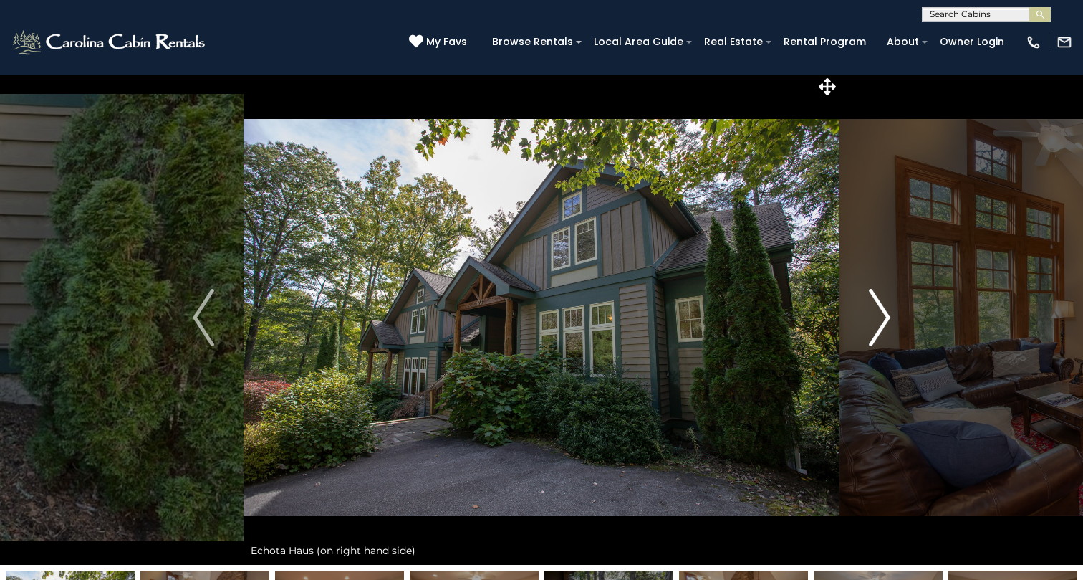
click at [887, 320] on img "Next" at bounding box center [879, 317] width 21 height 57
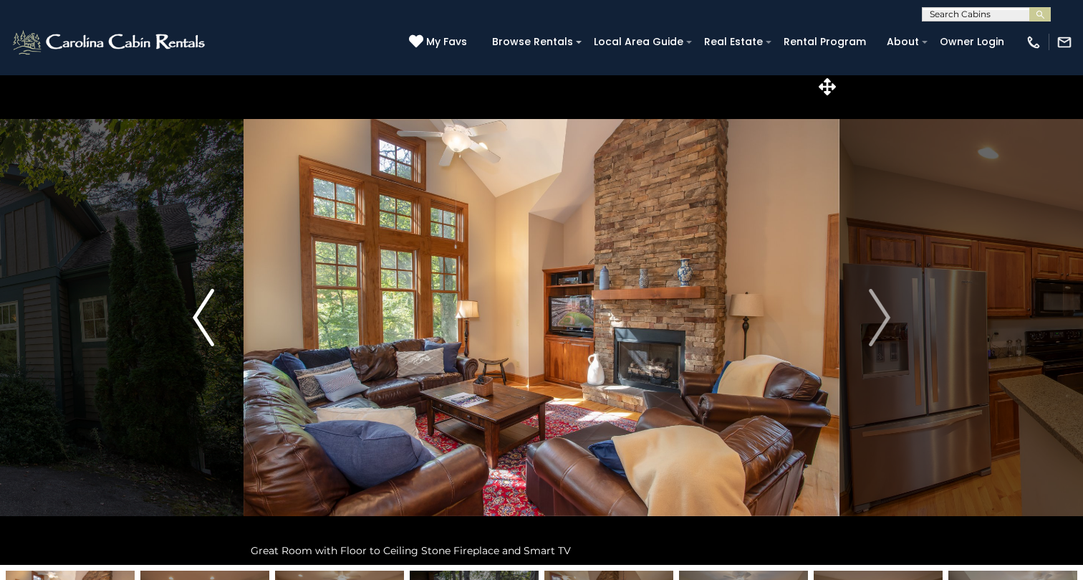
click at [196, 330] on img "Previous" at bounding box center [203, 317] width 21 height 57
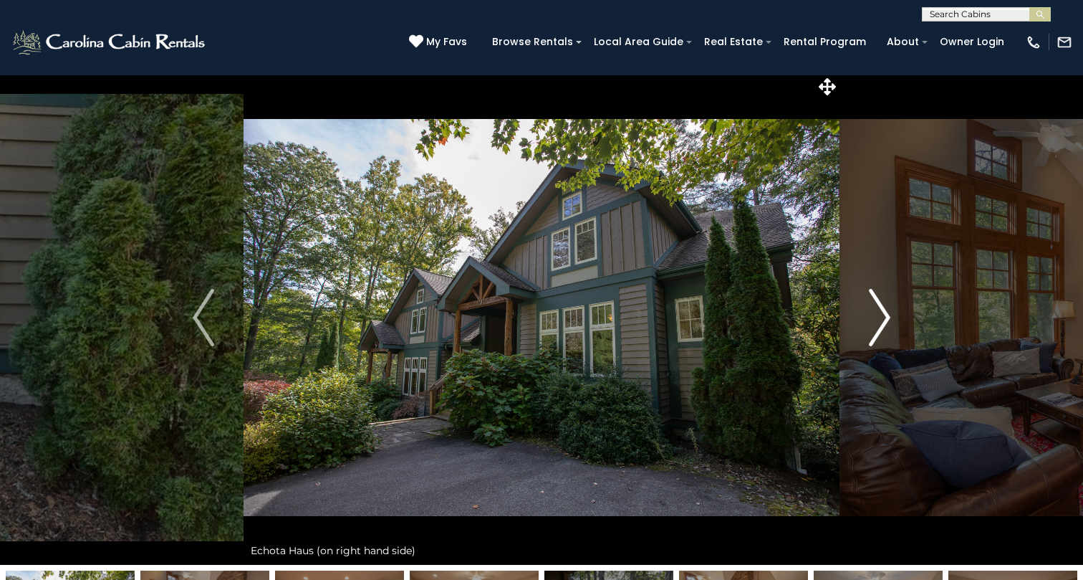
click at [883, 313] on img "Next" at bounding box center [879, 317] width 21 height 57
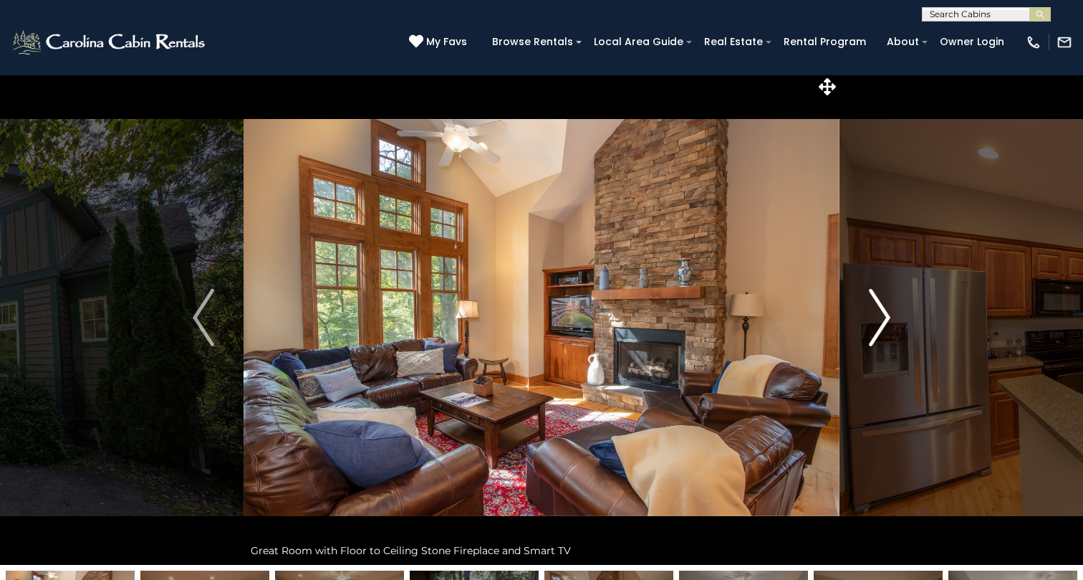
click at [883, 313] on img "Next" at bounding box center [879, 317] width 21 height 57
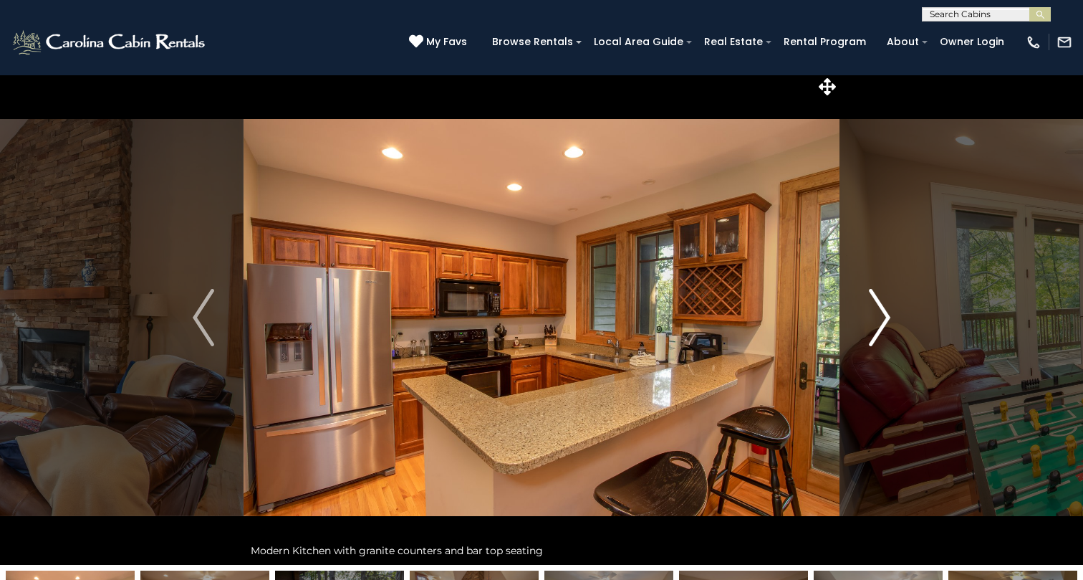
click at [883, 313] on img "Next" at bounding box center [879, 317] width 21 height 57
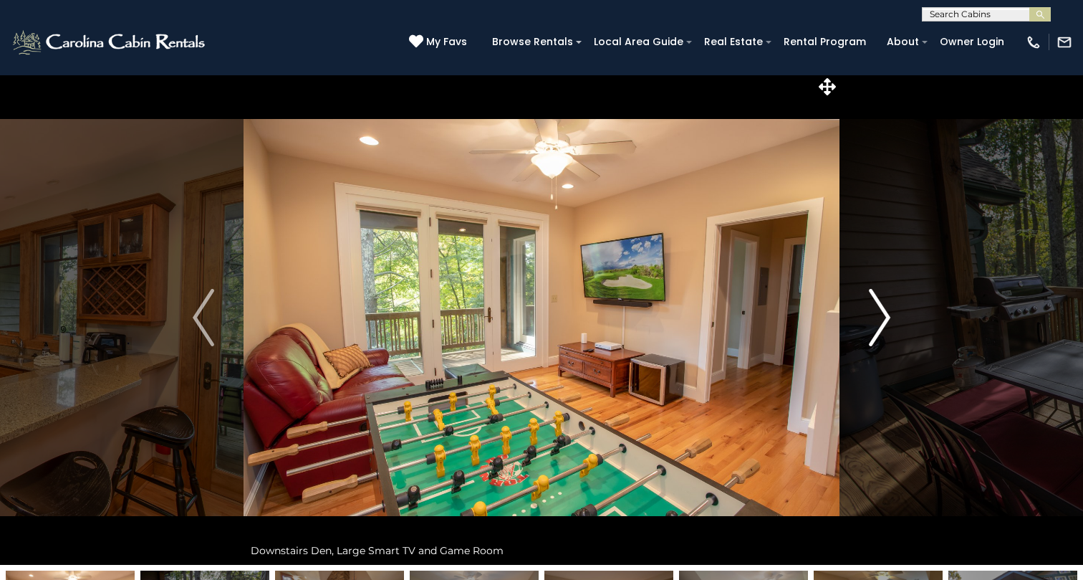
click at [883, 313] on img "Next" at bounding box center [879, 317] width 21 height 57
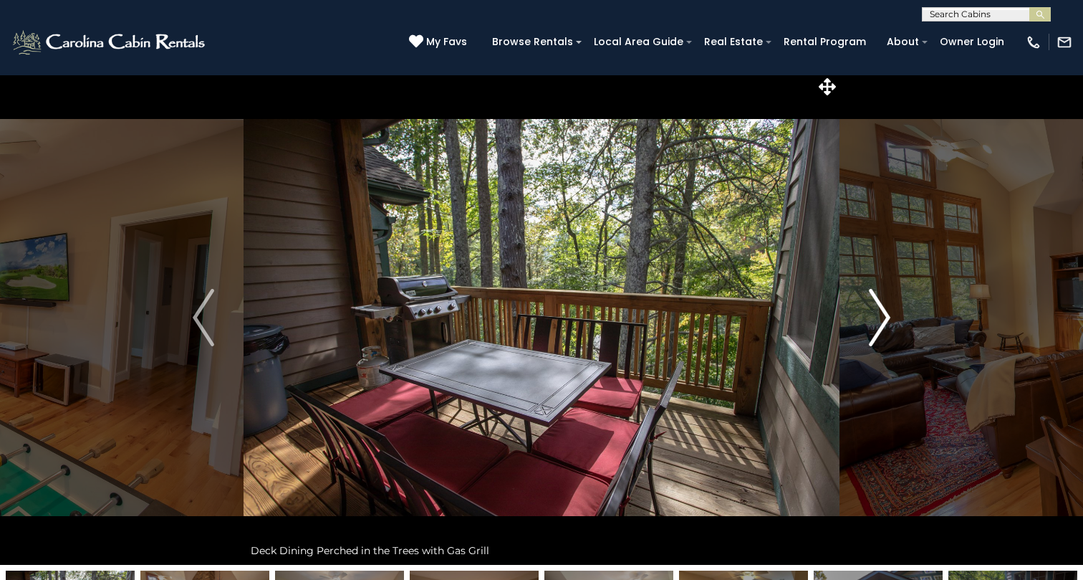
click at [883, 313] on img "Next" at bounding box center [879, 317] width 21 height 57
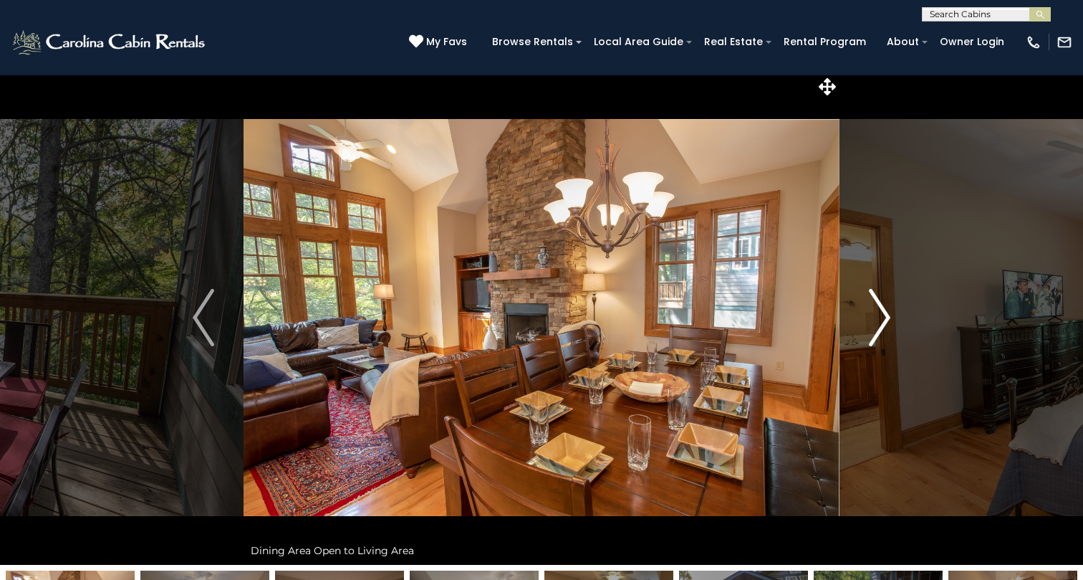
click at [883, 313] on img "Next" at bounding box center [879, 317] width 21 height 57
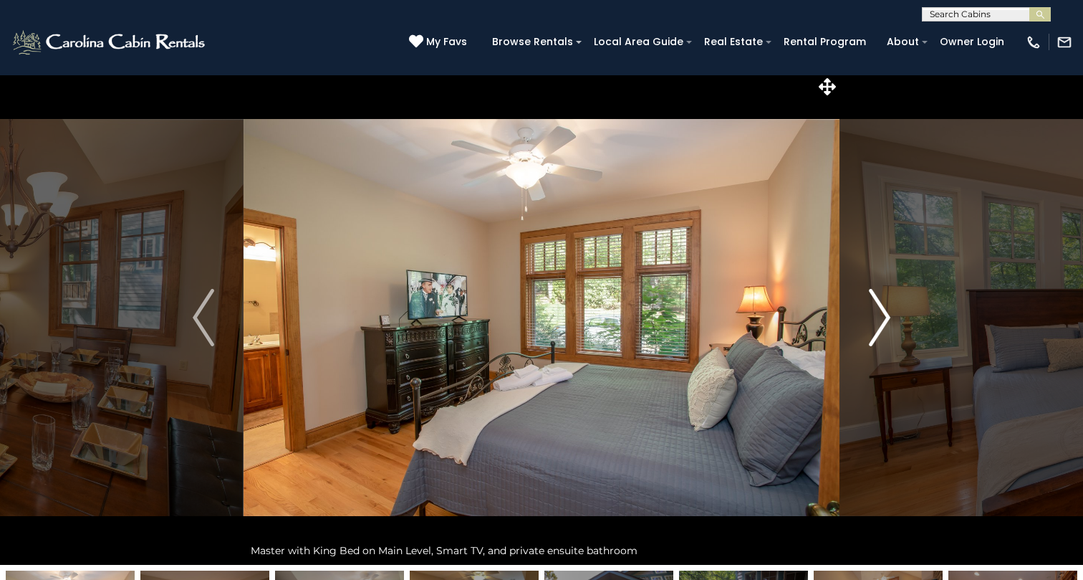
click at [883, 313] on img "Next" at bounding box center [879, 317] width 21 height 57
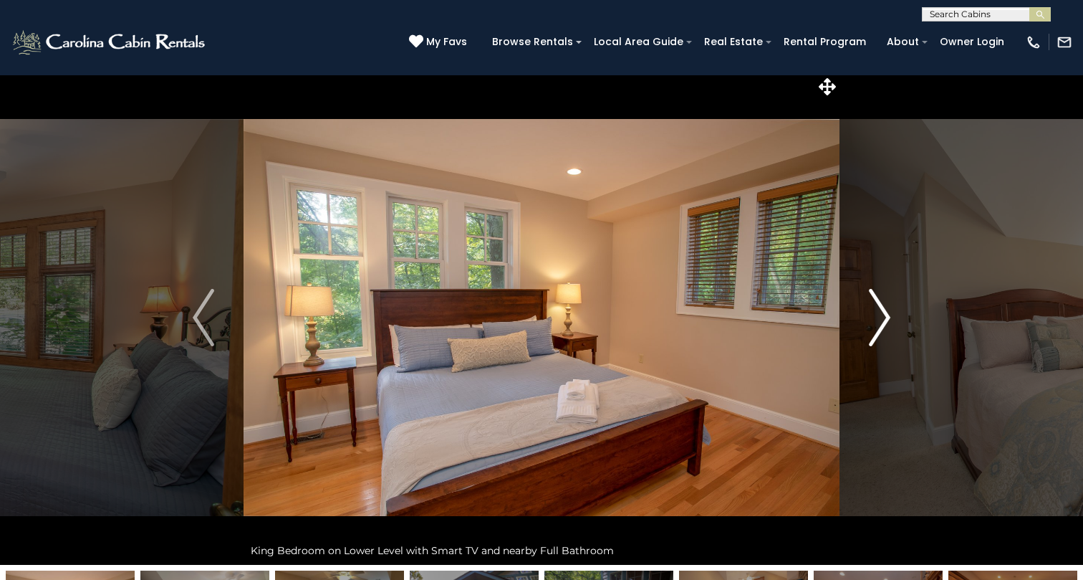
click at [883, 313] on img "Next" at bounding box center [879, 317] width 21 height 57
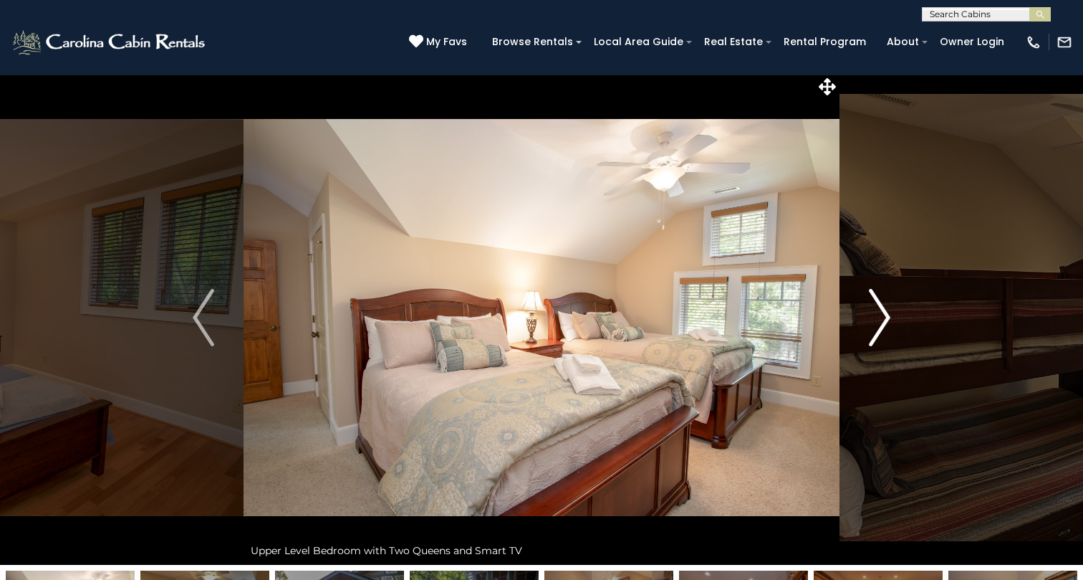
click at [883, 313] on img "Next" at bounding box center [879, 317] width 21 height 57
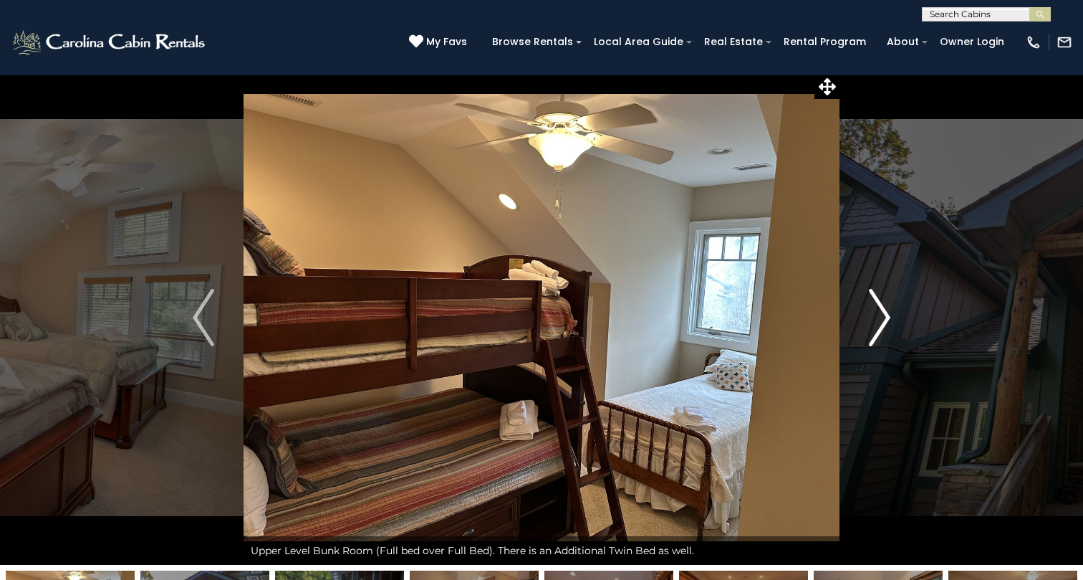
click at [883, 313] on img "Next" at bounding box center [879, 317] width 21 height 57
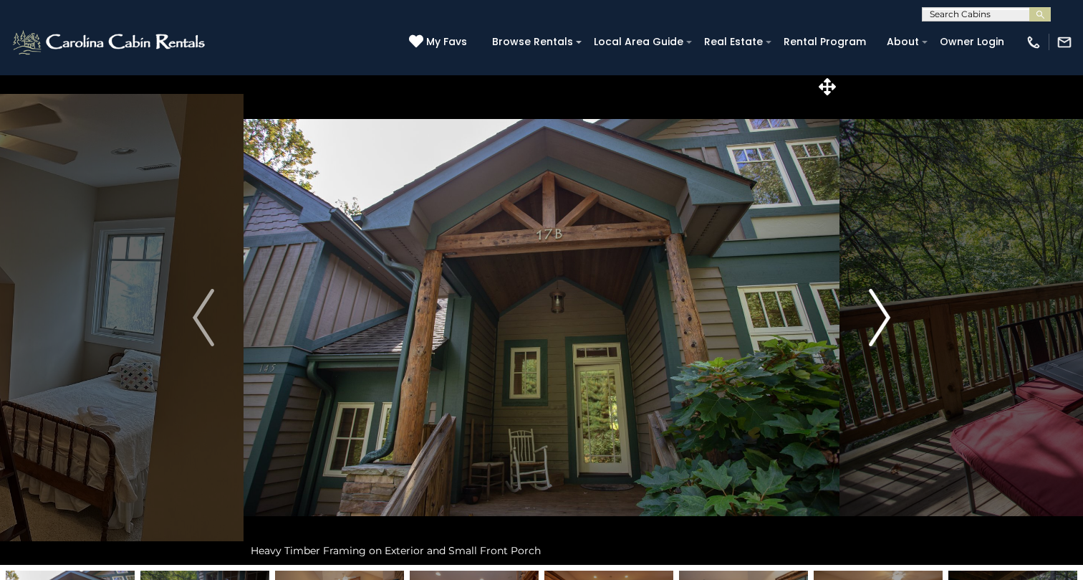
click at [883, 313] on img "Next" at bounding box center [879, 317] width 21 height 57
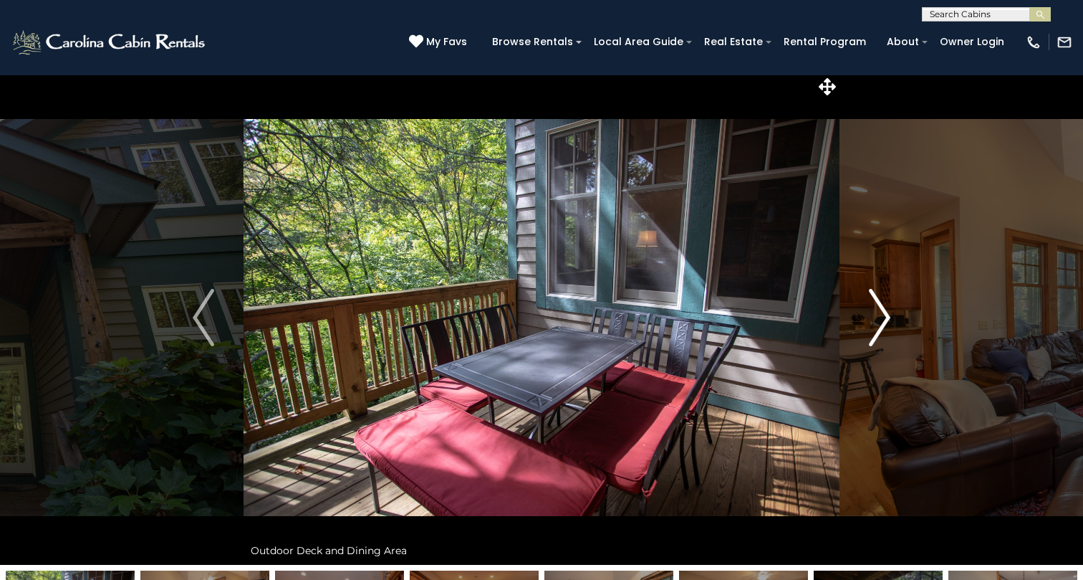
click at [883, 313] on img "Next" at bounding box center [879, 317] width 21 height 57
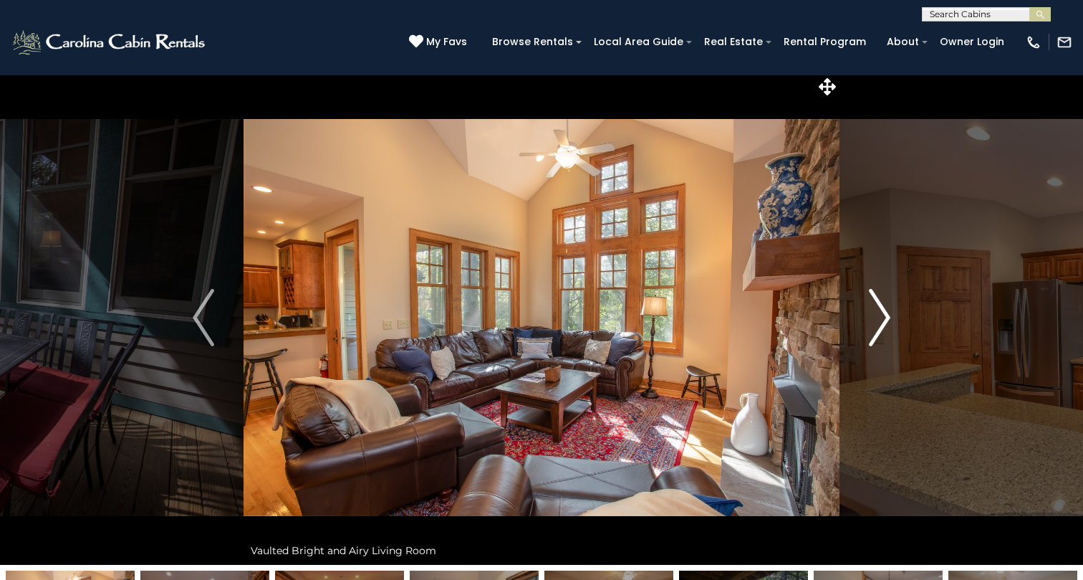
click at [883, 313] on img "Next" at bounding box center [879, 317] width 21 height 57
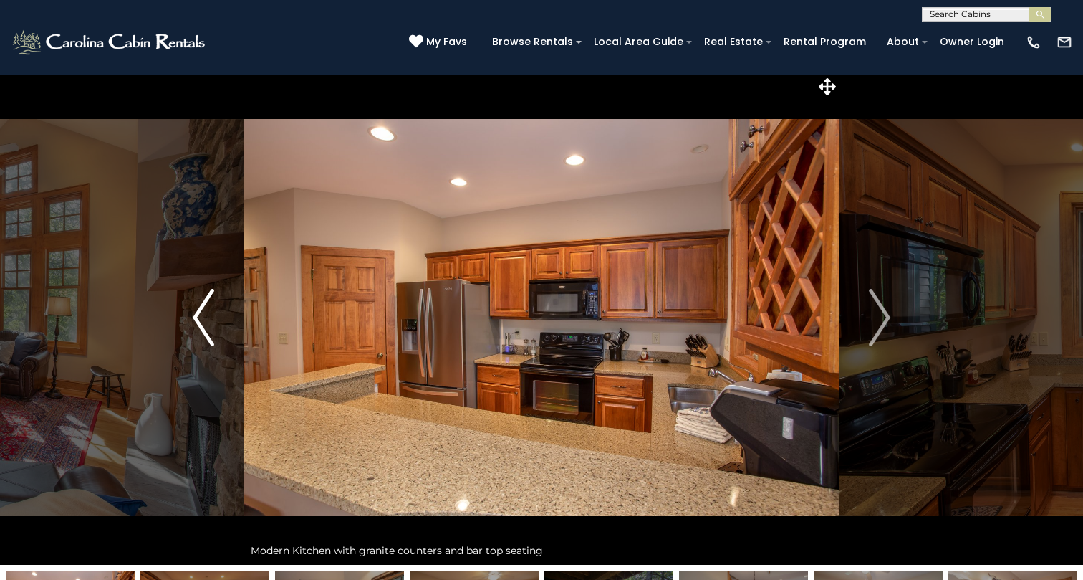
click at [204, 339] on img "Previous" at bounding box center [203, 317] width 21 height 57
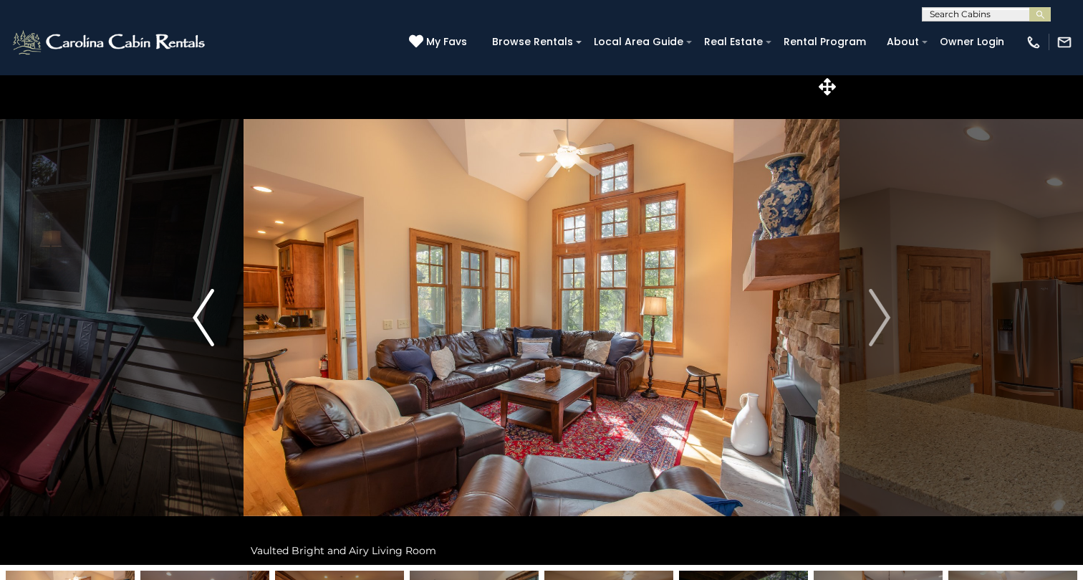
click at [204, 339] on img "Previous" at bounding box center [203, 317] width 21 height 57
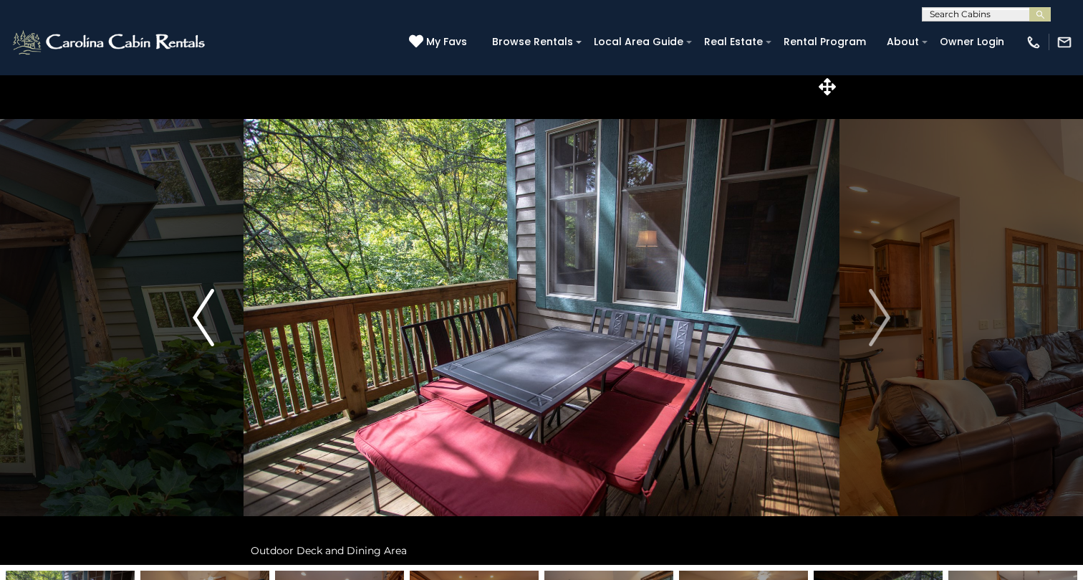
click at [204, 339] on img "Previous" at bounding box center [203, 317] width 21 height 57
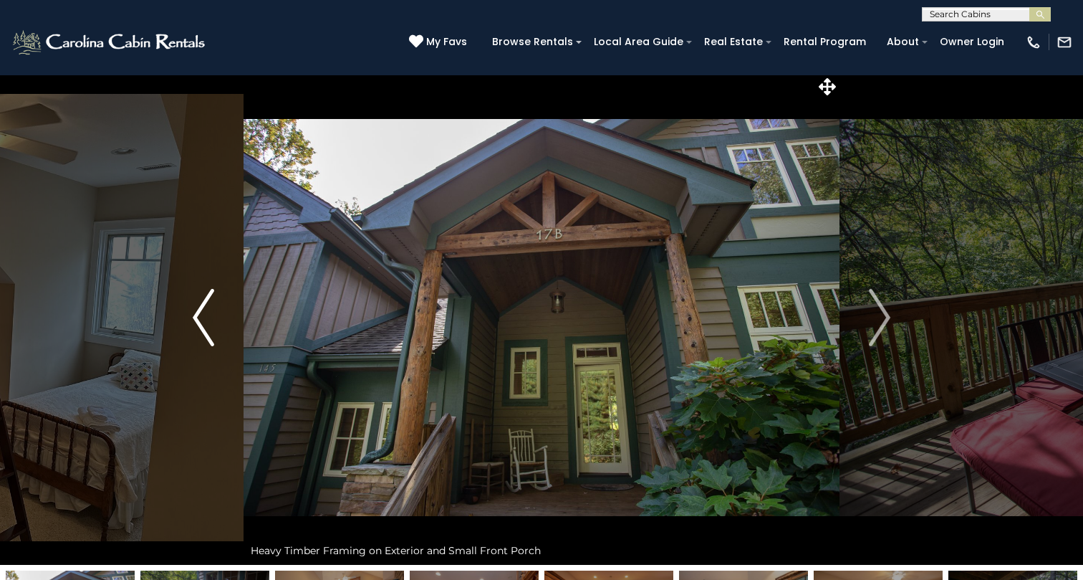
click at [204, 339] on img "Previous" at bounding box center [203, 317] width 21 height 57
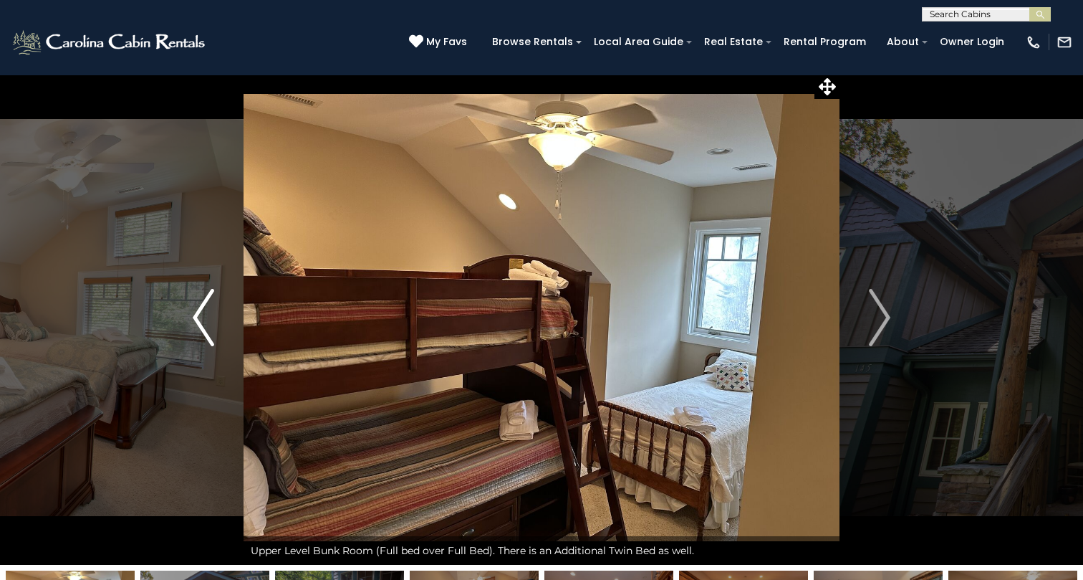
click at [206, 339] on img "Previous" at bounding box center [203, 317] width 21 height 57
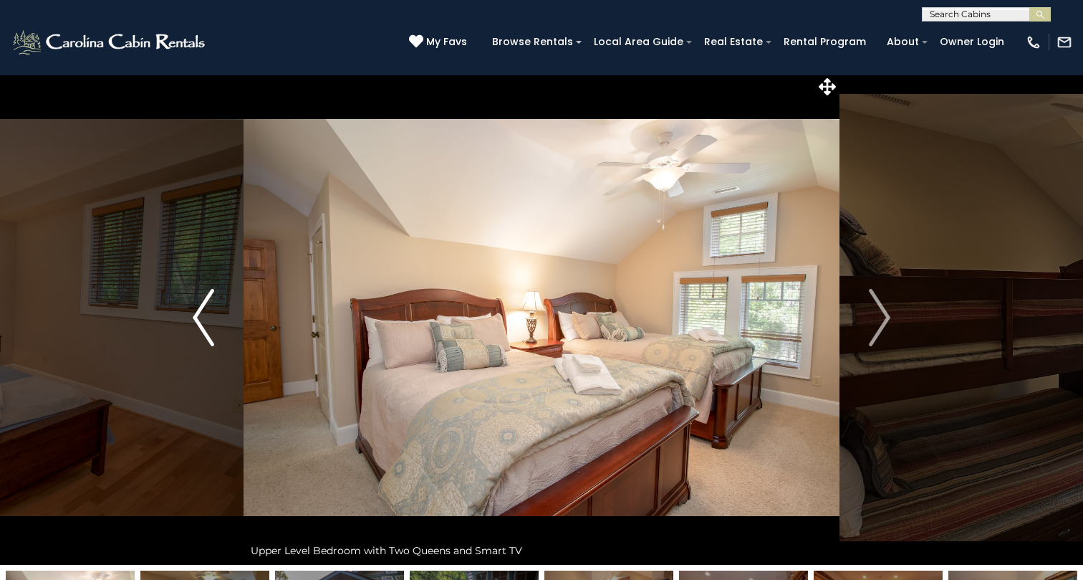
click at [206, 339] on img "Previous" at bounding box center [203, 317] width 21 height 57
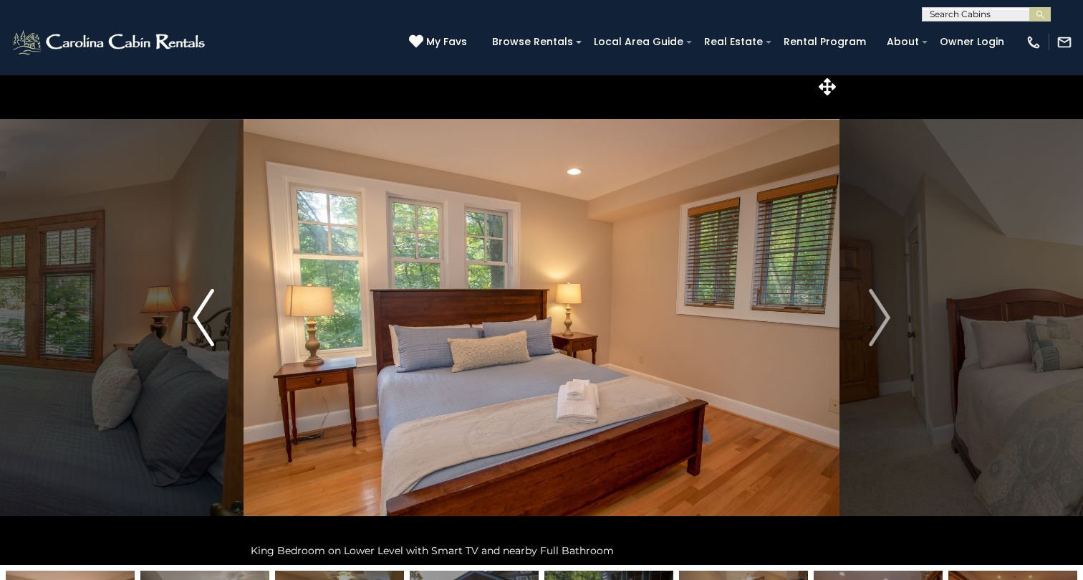
click at [206, 339] on img "Previous" at bounding box center [203, 317] width 21 height 57
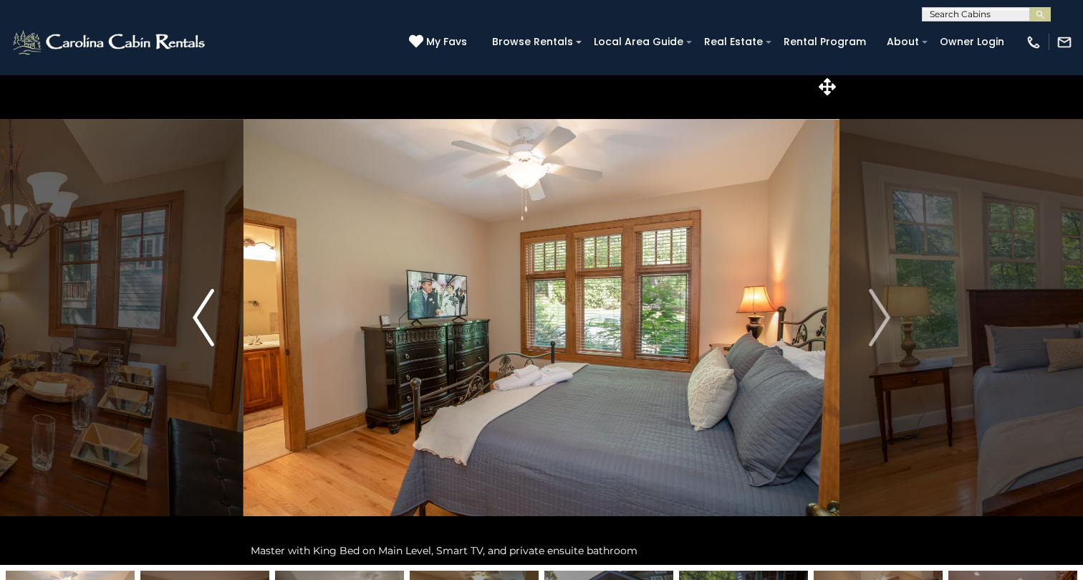
click at [206, 339] on img "Previous" at bounding box center [203, 317] width 21 height 57
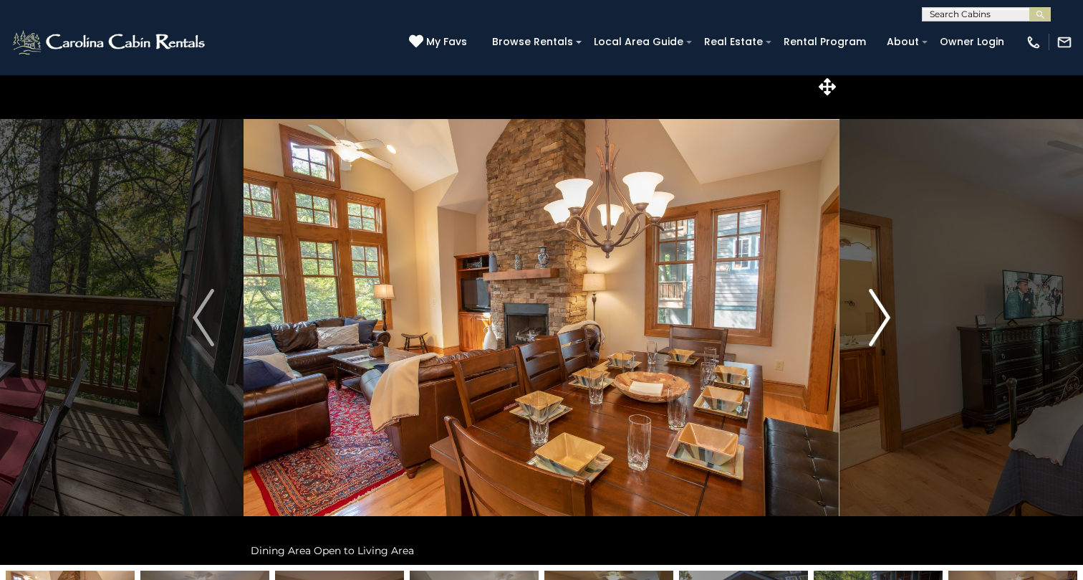
click at [883, 324] on img "Next" at bounding box center [879, 317] width 21 height 57
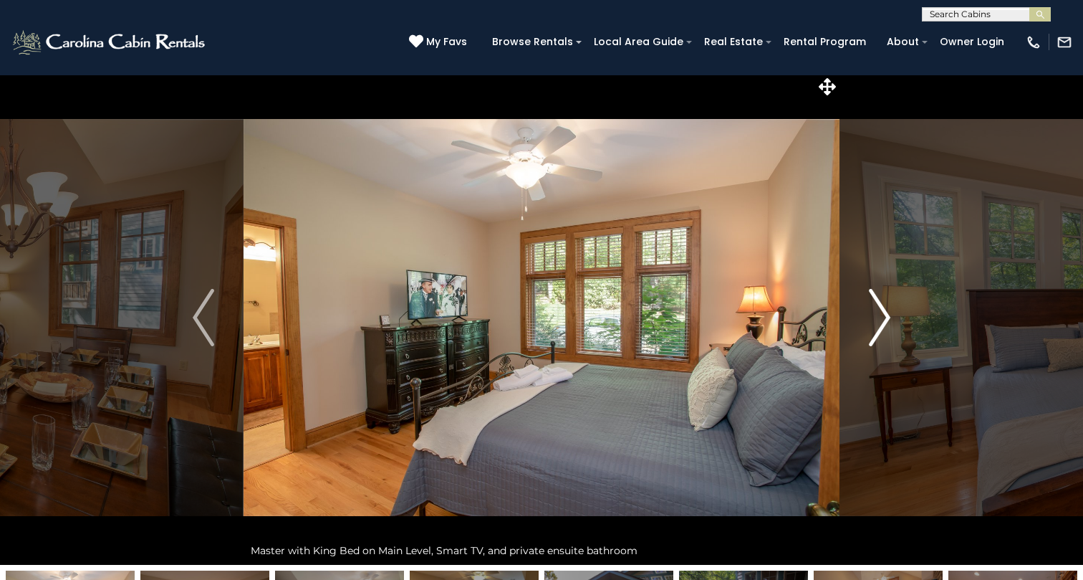
click at [883, 324] on img "Next" at bounding box center [879, 317] width 21 height 57
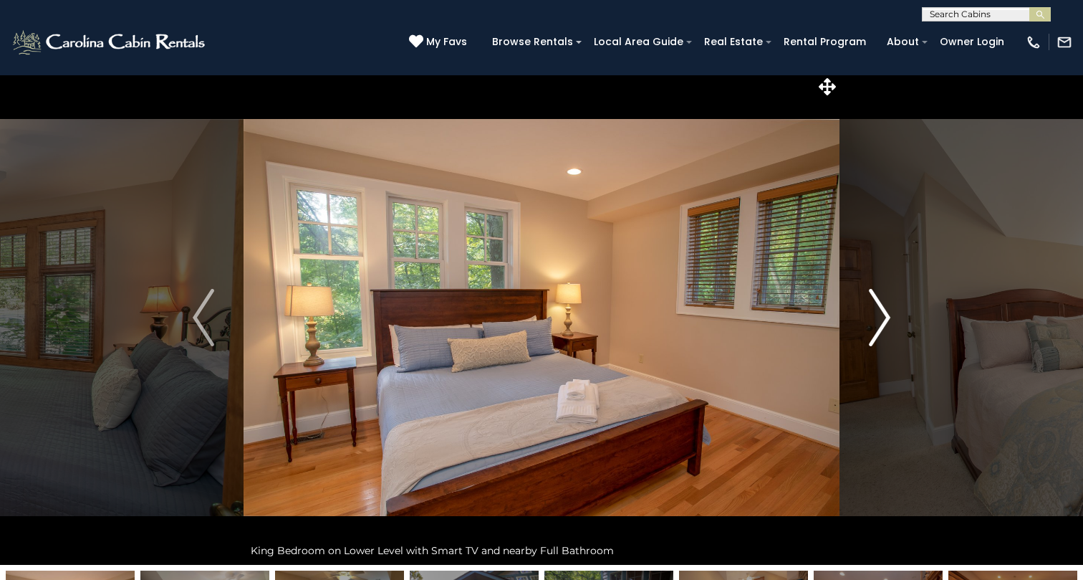
click at [883, 324] on img "Next" at bounding box center [879, 317] width 21 height 57
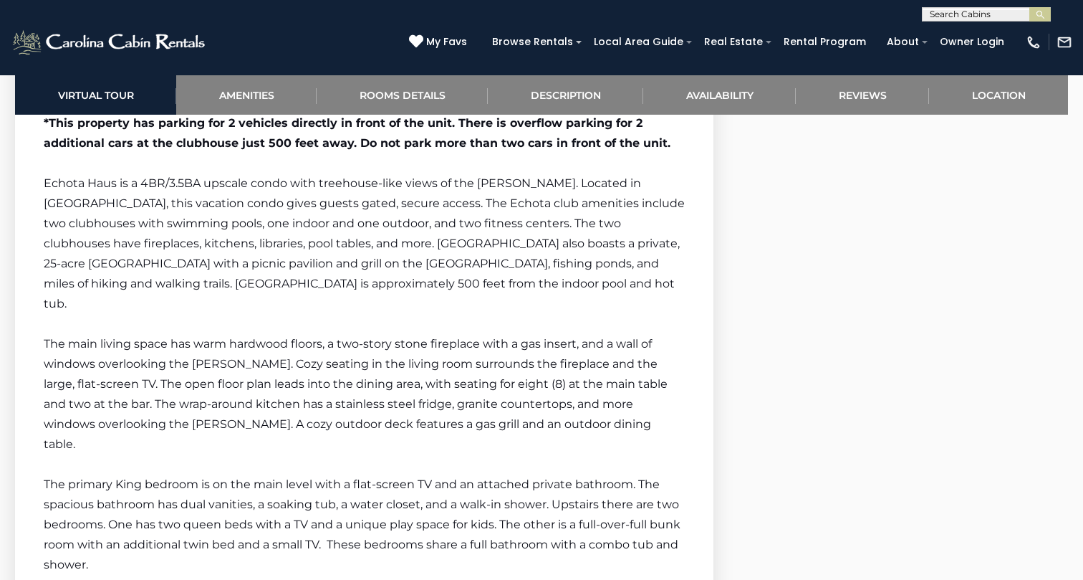
scroll to position [2285, 0]
